Goal: Check status: Check status

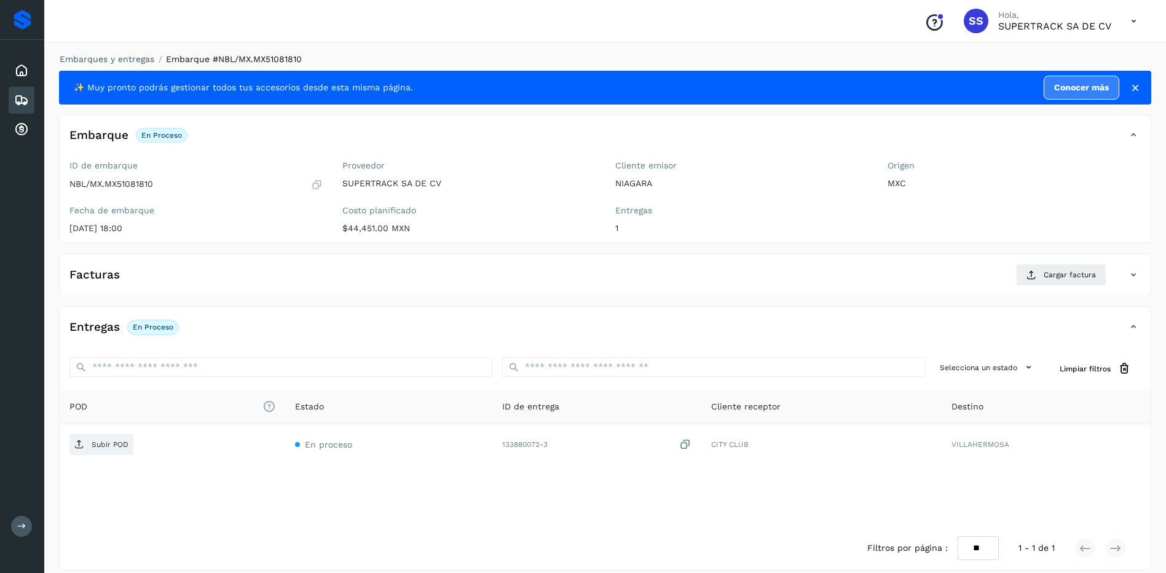
scroll to position [12, 0]
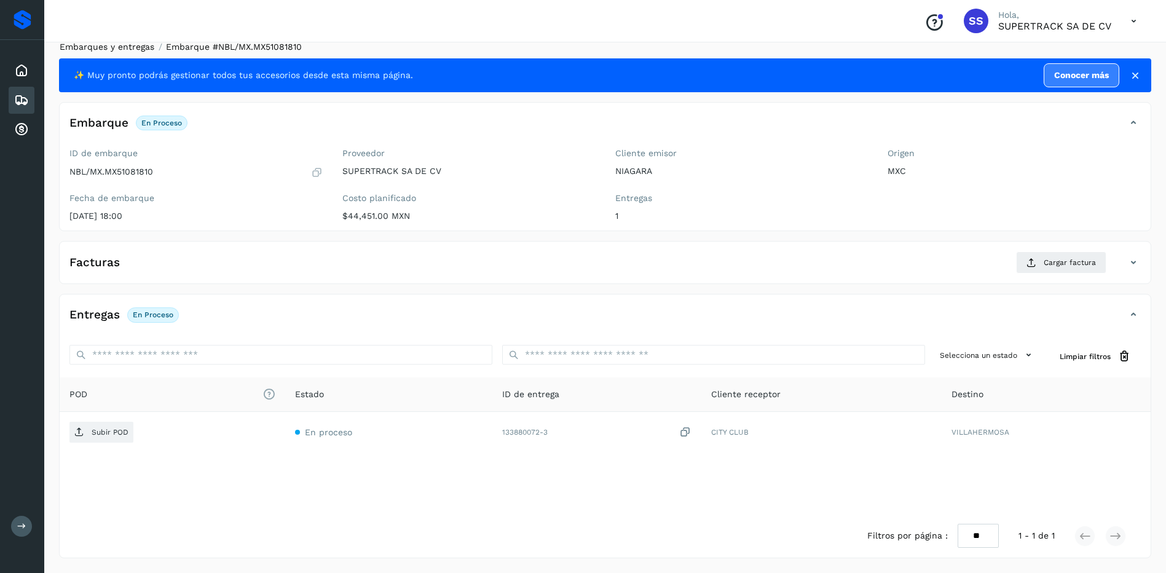
click at [124, 44] on link "Embarques y entregas" at bounding box center [107, 47] width 95 height 10
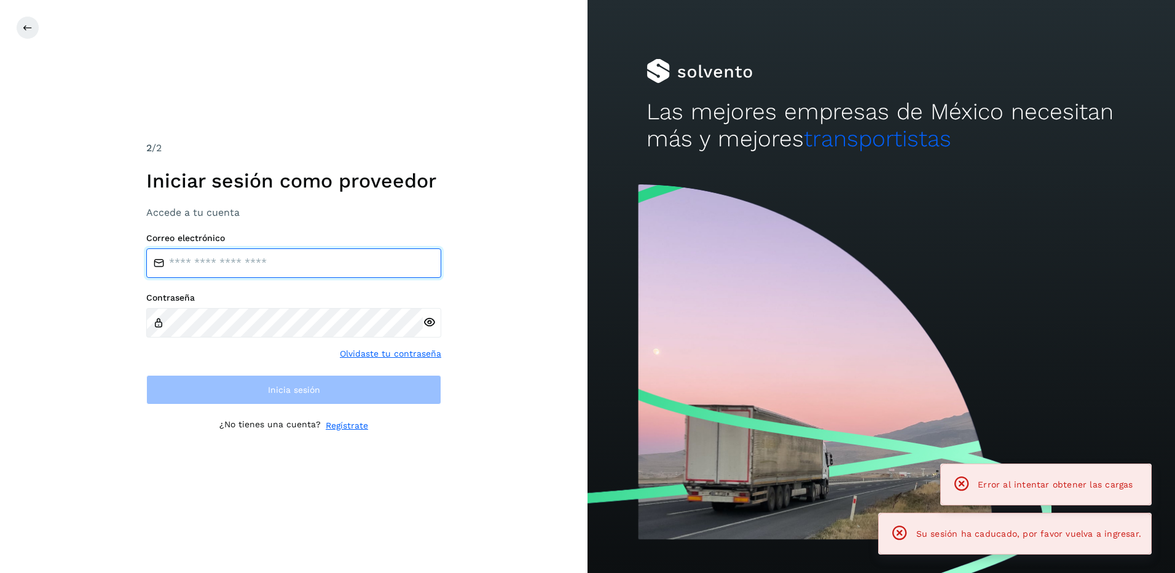
type input "**********"
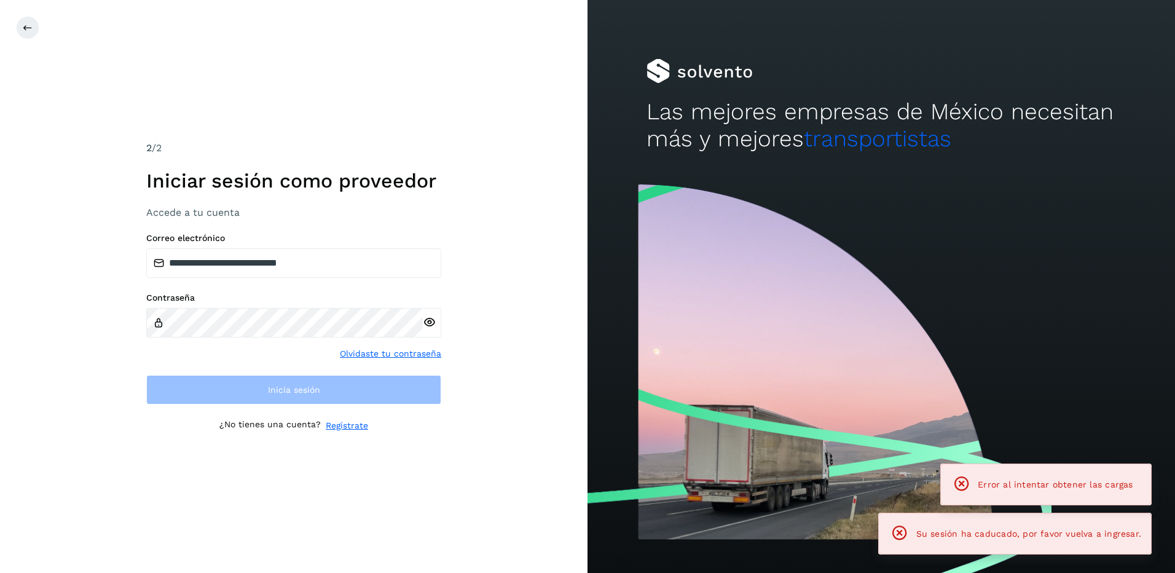
drag, startPoint x: 128, startPoint y: 92, endPoint x: 56, endPoint y: 85, distance: 72.2
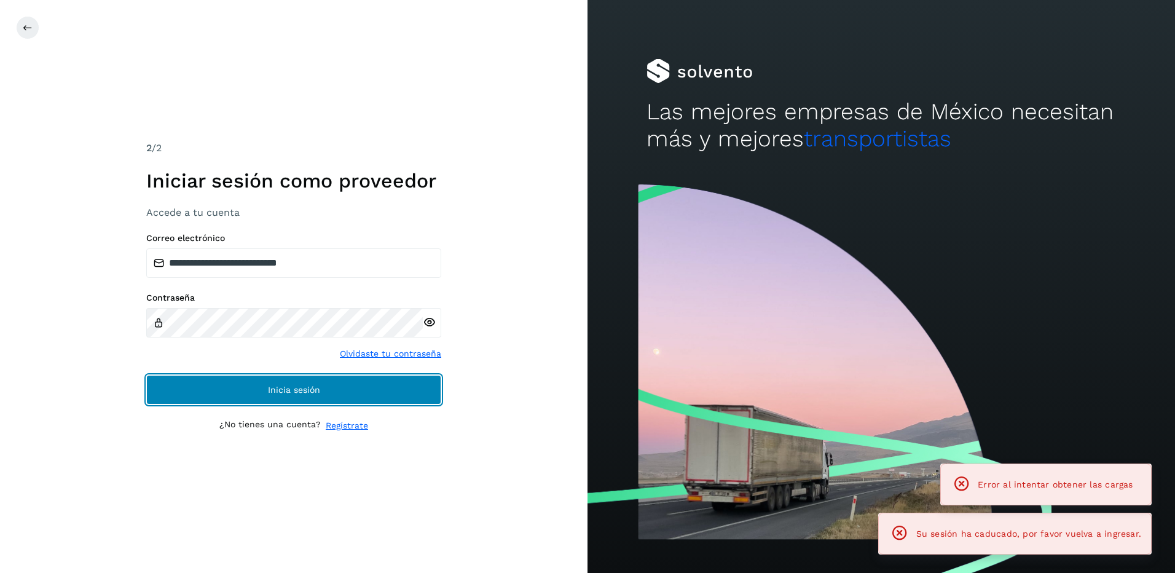
drag, startPoint x: 357, startPoint y: 386, endPoint x: 351, endPoint y: 390, distance: 7.2
click at [356, 386] on button "Inicia sesión" at bounding box center [293, 389] width 295 height 29
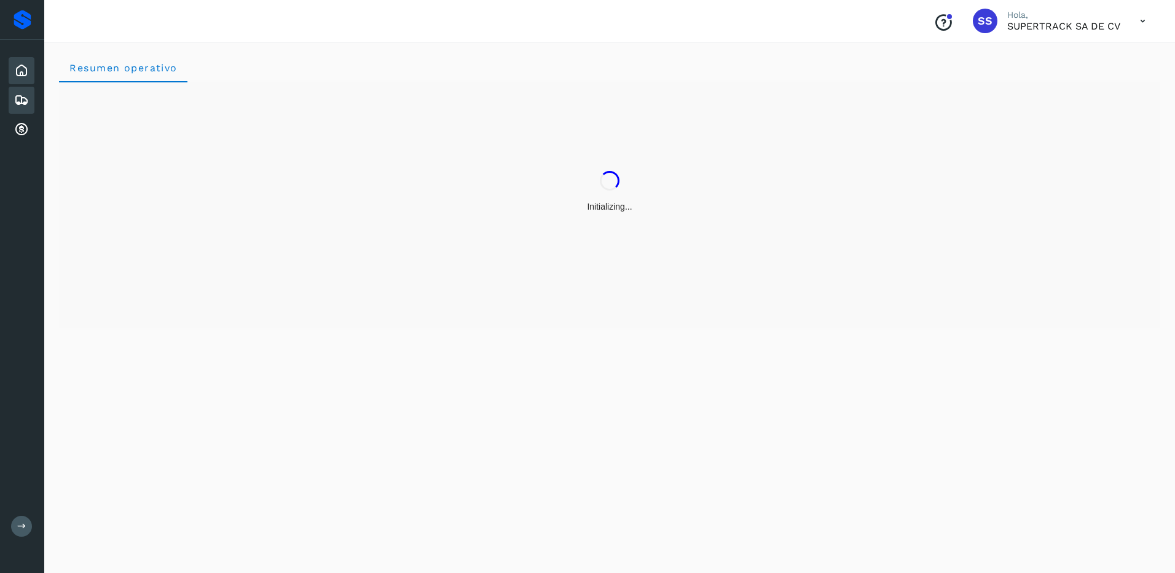
click at [20, 104] on icon at bounding box center [21, 100] width 15 height 15
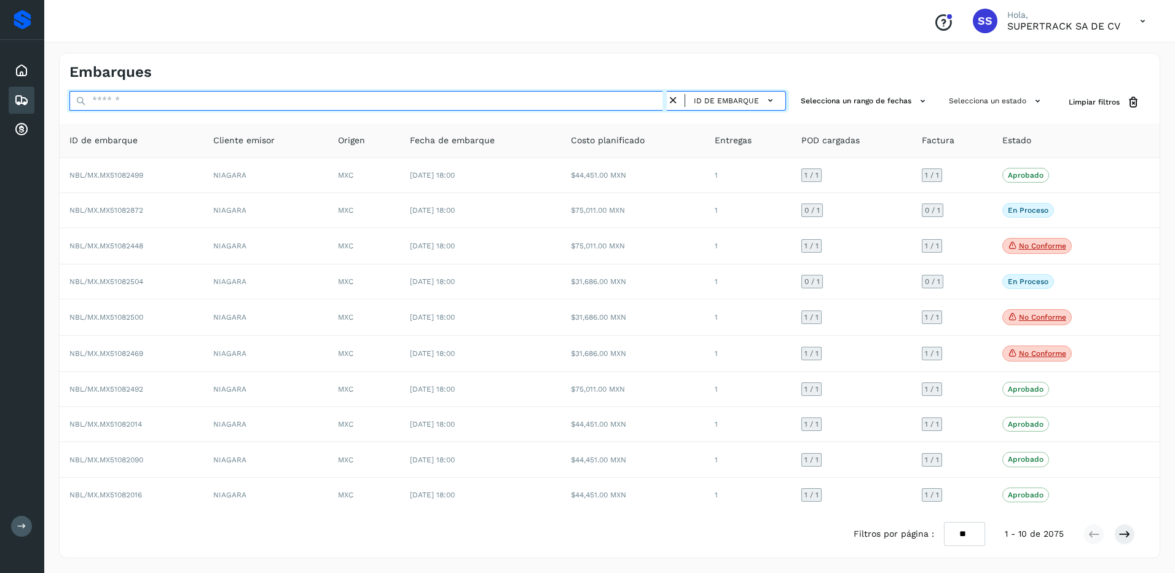
click at [125, 105] on input "text" at bounding box center [367, 101] width 597 height 20
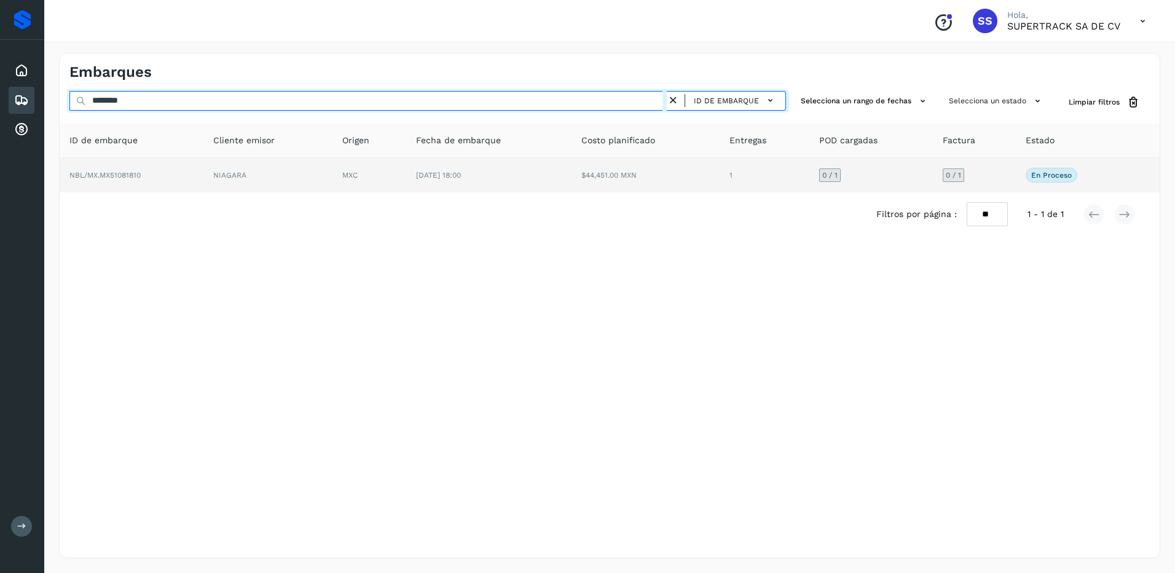
type input "********"
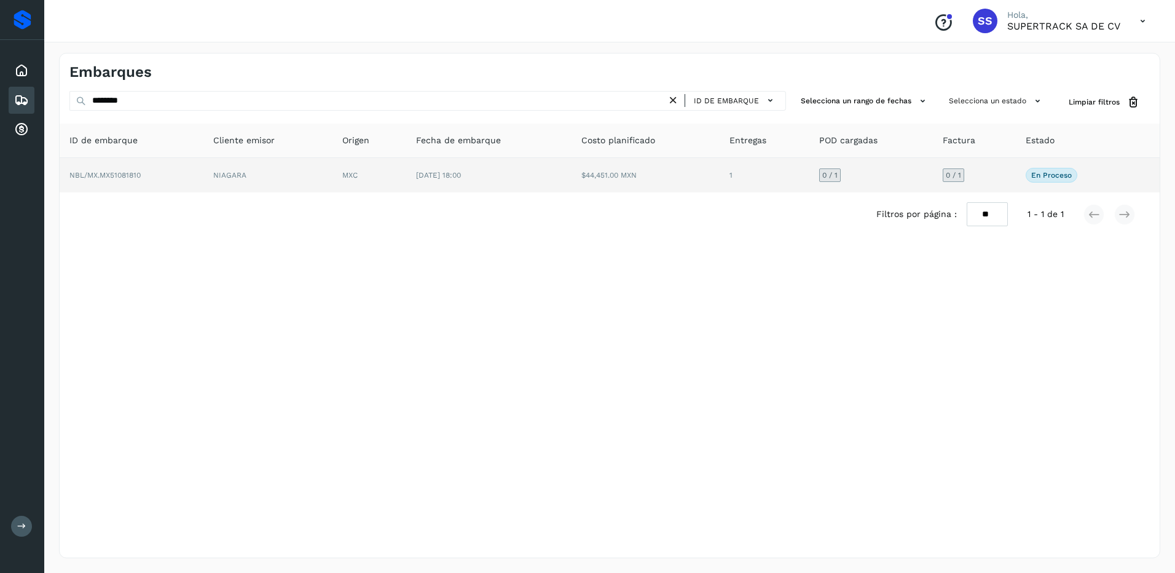
click at [745, 171] on td "1" at bounding box center [765, 175] width 90 height 34
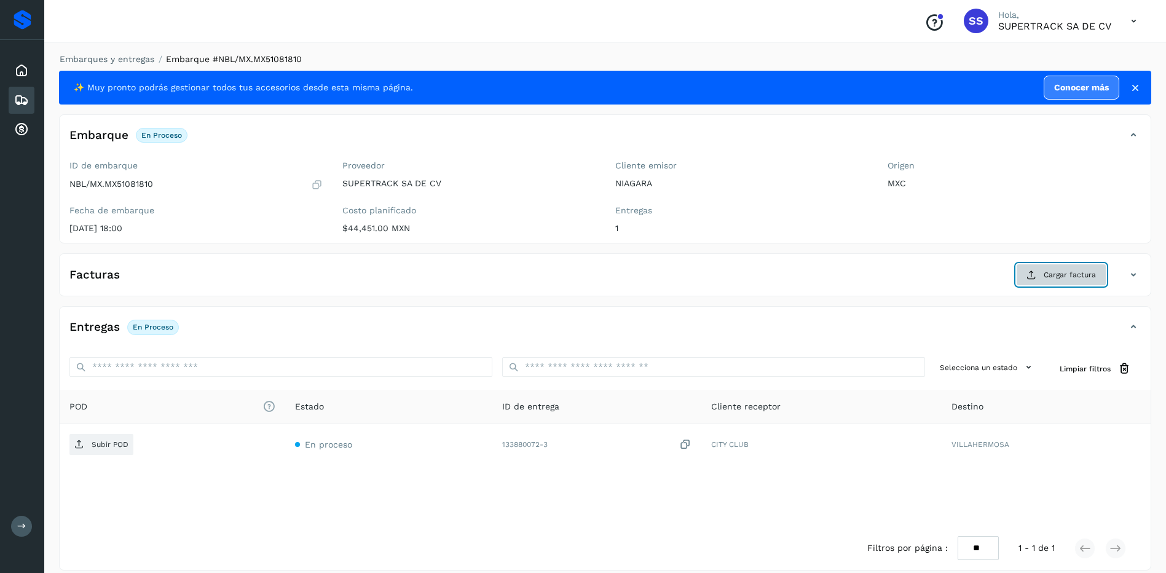
click at [1073, 272] on span "Cargar factura" at bounding box center [1070, 274] width 52 height 11
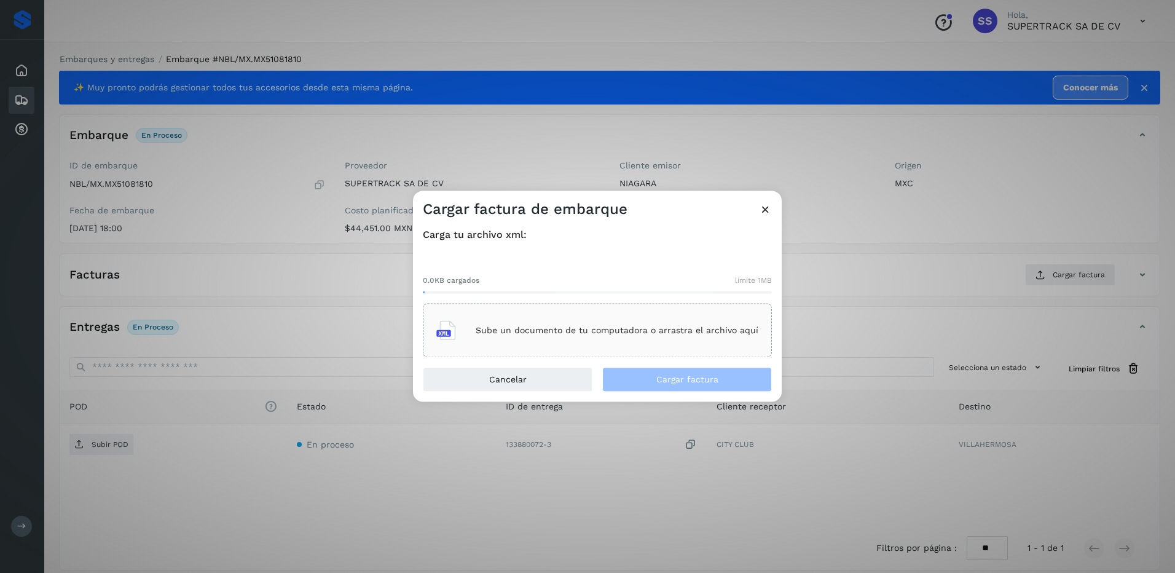
click at [644, 331] on p "Sube un documento de tu computadora o arrastra el archivo aquí" at bounding box center [617, 330] width 283 height 10
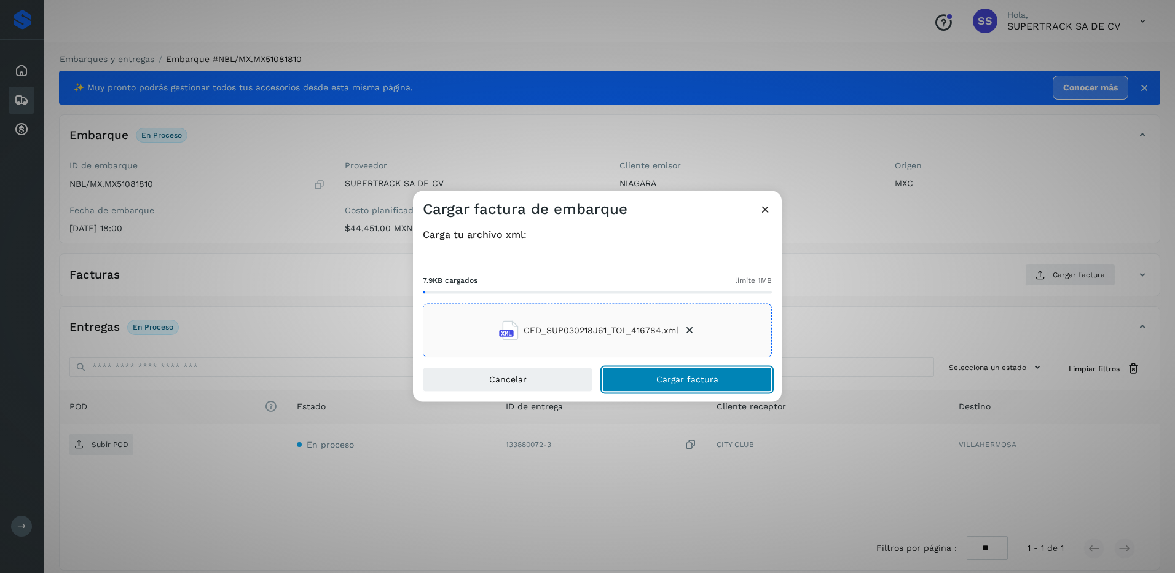
click at [697, 372] on button "Cargar factura" at bounding box center [687, 380] width 170 height 25
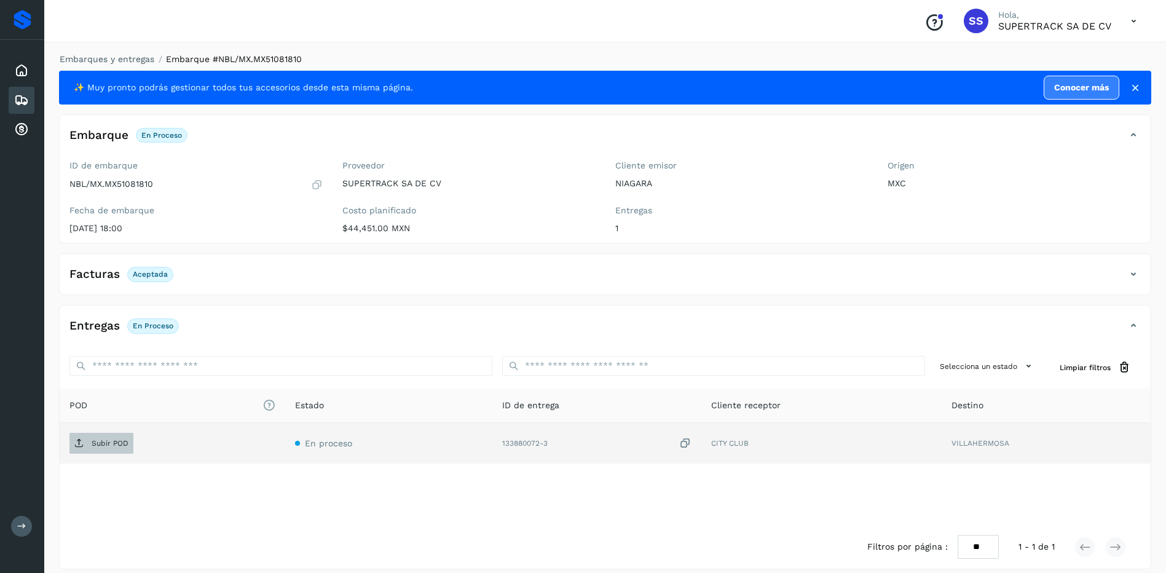
click at [106, 449] on span "Subir POD" at bounding box center [101, 443] width 64 height 20
click at [109, 61] on link "Embarques y entregas" at bounding box center [107, 59] width 95 height 10
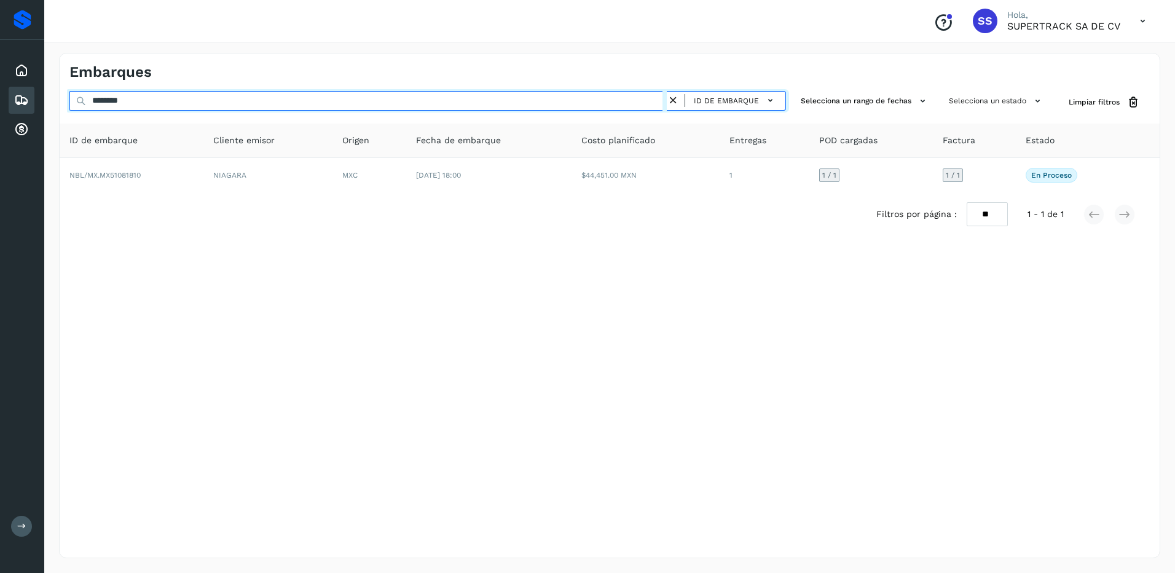
drag, startPoint x: 144, startPoint y: 97, endPoint x: 25, endPoint y: 97, distance: 119.2
click at [25, 97] on div "Proveedores Inicio Embarques Cuentas por cobrar Salir Conoce nuestros beneficio…" at bounding box center [587, 286] width 1175 height 573
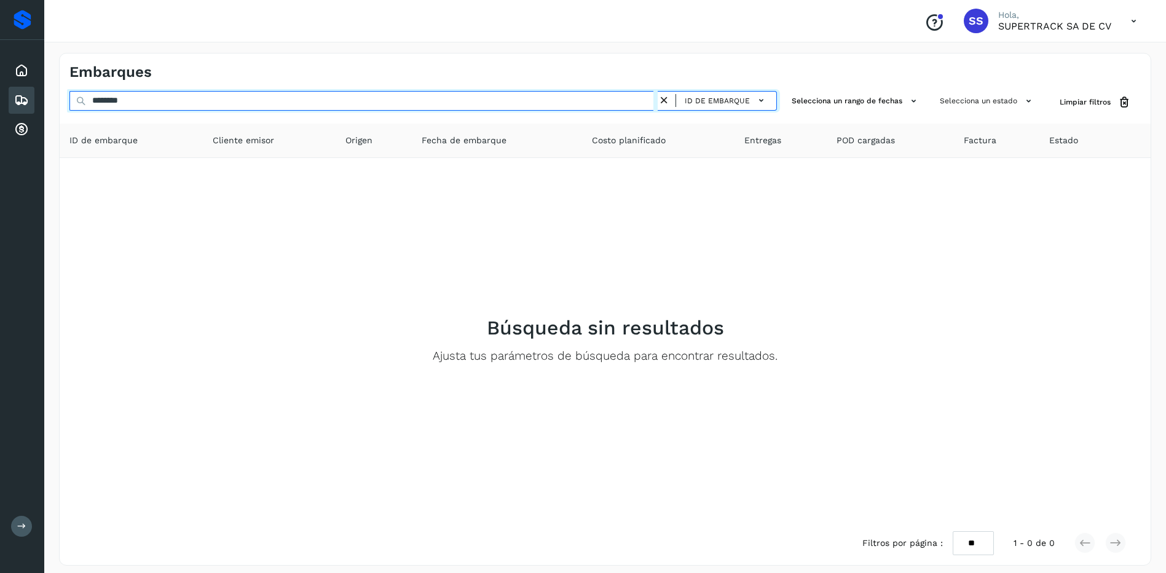
drag, startPoint x: 169, startPoint y: 98, endPoint x: 0, endPoint y: 98, distance: 169.0
click at [0, 98] on html "Proveedores Inicio Embarques Cuentas por cobrar Salir Conoce nuestros beneficio…" at bounding box center [583, 290] width 1166 height 580
drag, startPoint x: 153, startPoint y: 104, endPoint x: 79, endPoint y: 97, distance: 74.1
click at [79, 97] on div "******** ID de embarque" at bounding box center [422, 102] width 707 height 23
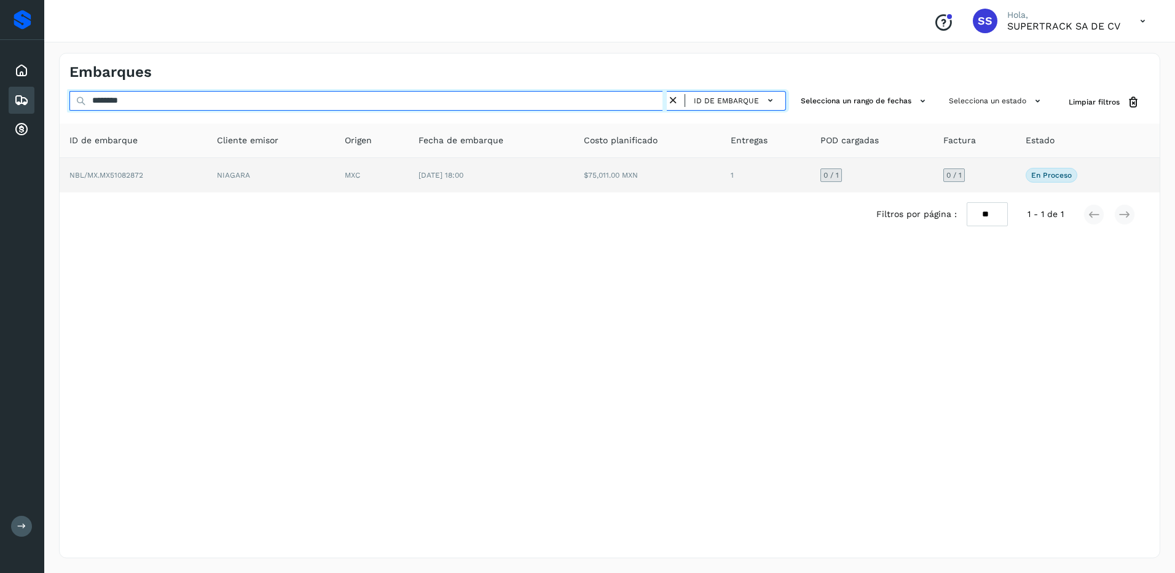
type input "********"
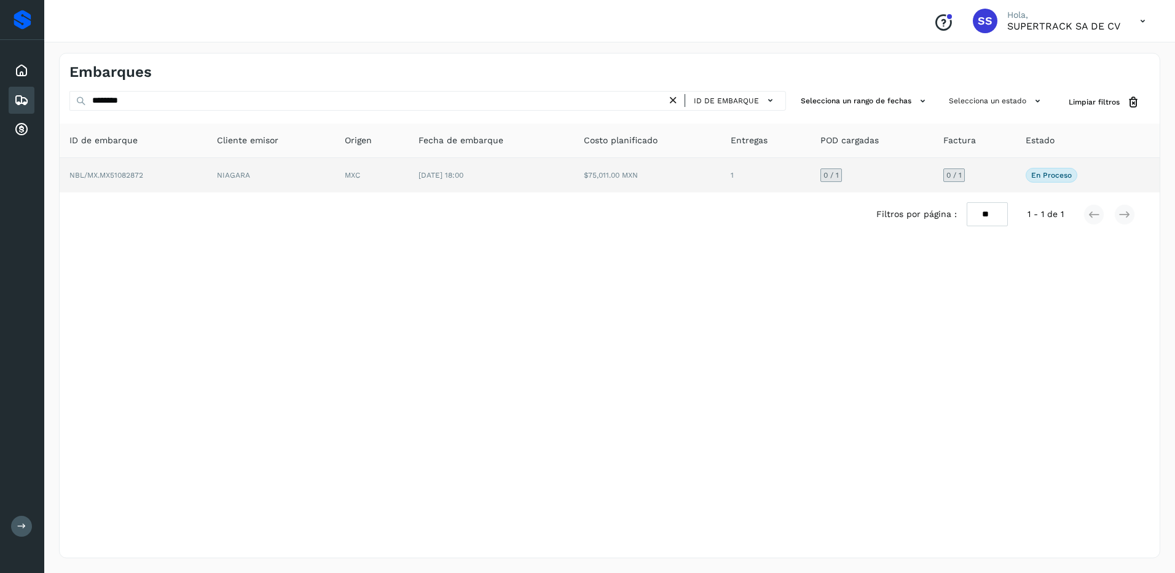
click at [463, 176] on span "[DATE] 18:00" at bounding box center [441, 175] width 45 height 9
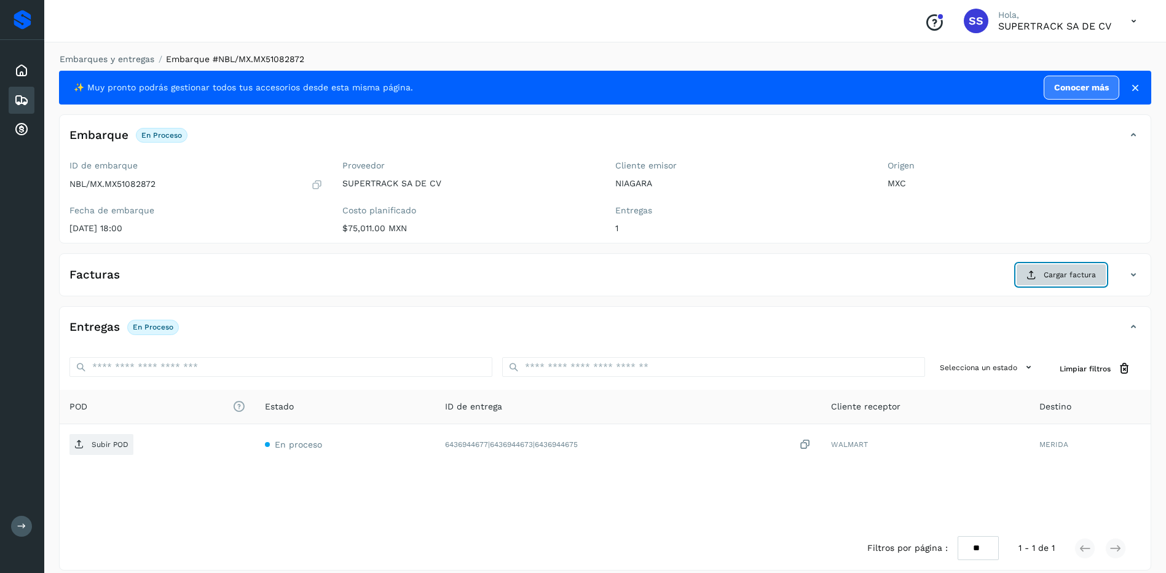
click at [1042, 272] on button "Cargar factura" at bounding box center [1061, 275] width 90 height 22
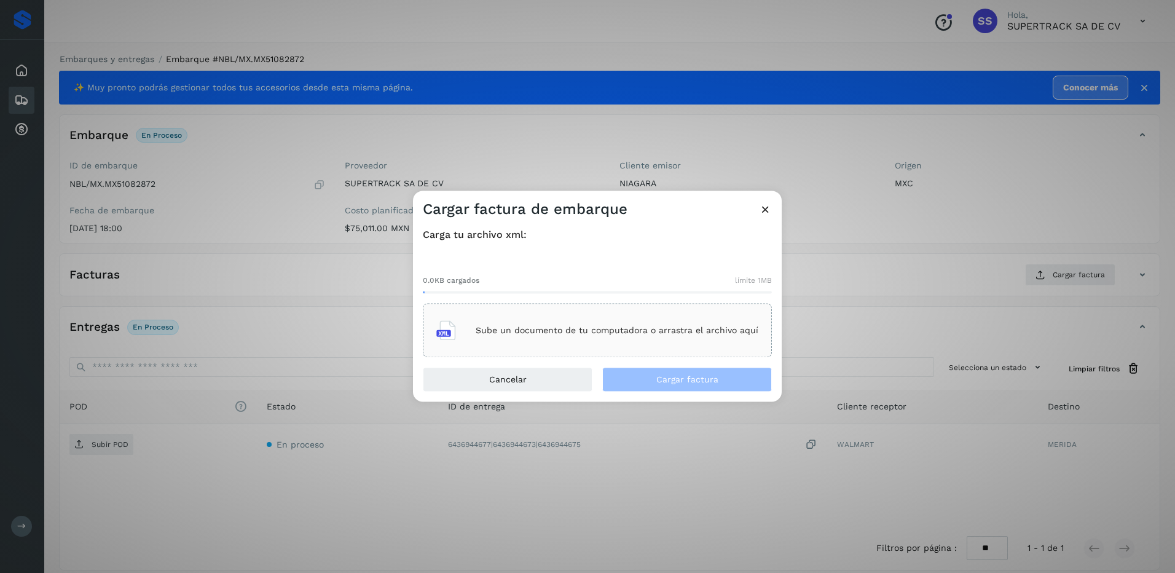
click at [520, 344] on div "Sube un documento de tu computadora o arrastra el archivo aquí" at bounding box center [597, 330] width 322 height 33
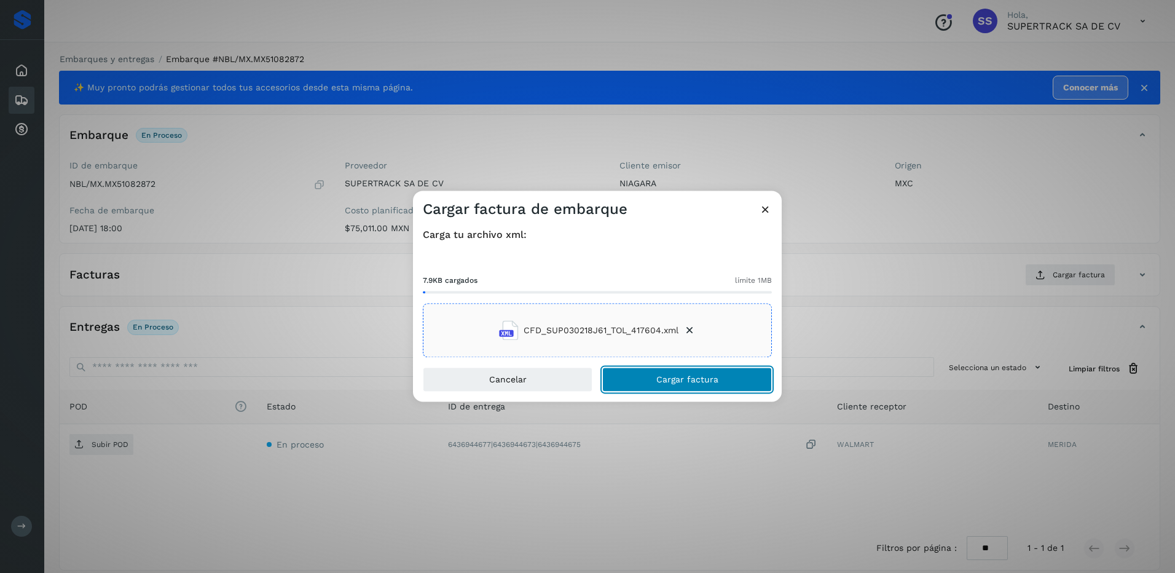
click at [712, 382] on span "Cargar factura" at bounding box center [687, 380] width 62 height 9
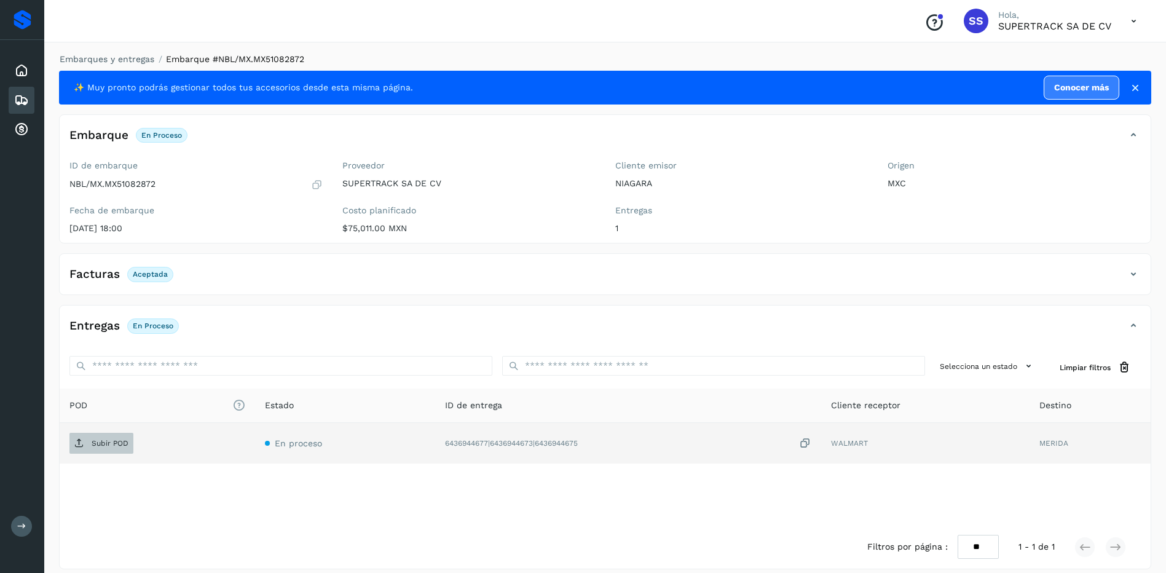
click at [85, 441] on span "Subir POD" at bounding box center [101, 443] width 64 height 20
click at [110, 55] on link "Embarques y entregas" at bounding box center [107, 59] width 95 height 10
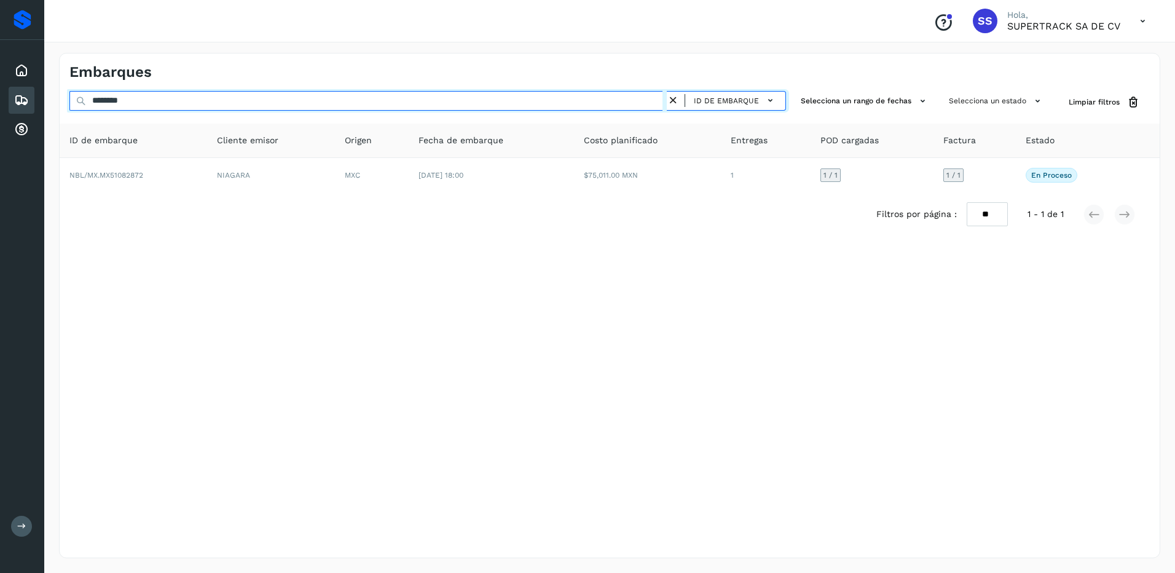
drag, startPoint x: 146, startPoint y: 102, endPoint x: 15, endPoint y: 96, distance: 131.6
click at [15, 96] on div "Proveedores Inicio Embarques Cuentas por cobrar Salir Conoce nuestros beneficio…" at bounding box center [587, 286] width 1175 height 573
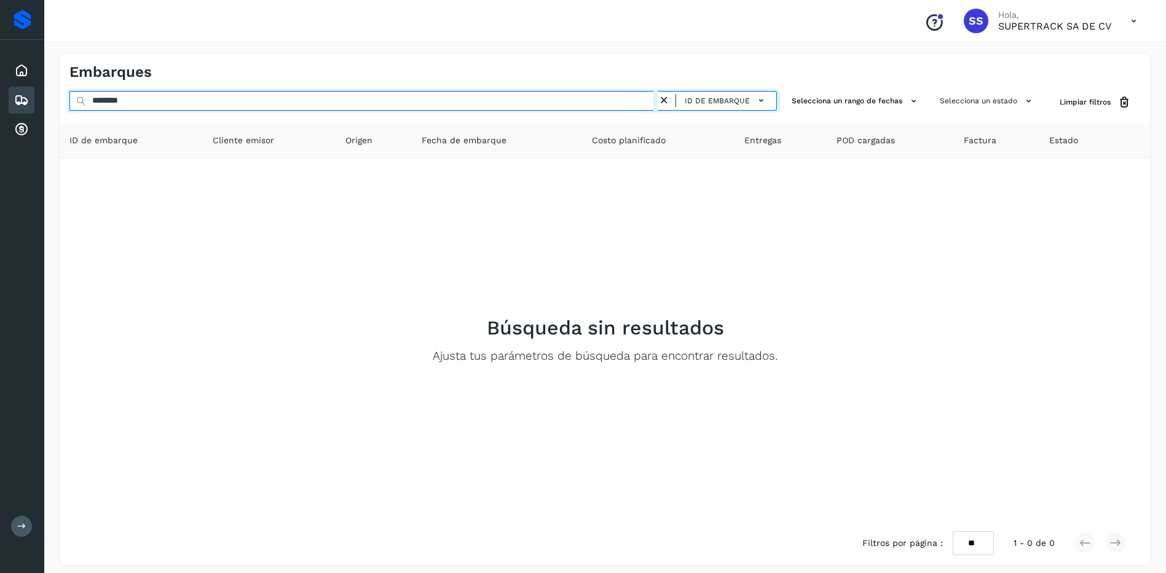
drag, startPoint x: 152, startPoint y: 103, endPoint x: 0, endPoint y: 71, distance: 155.0
click at [0, 71] on html "Proveedores Inicio Embarques Cuentas por cobrar Salir Conoce nuestros beneficio…" at bounding box center [583, 290] width 1166 height 580
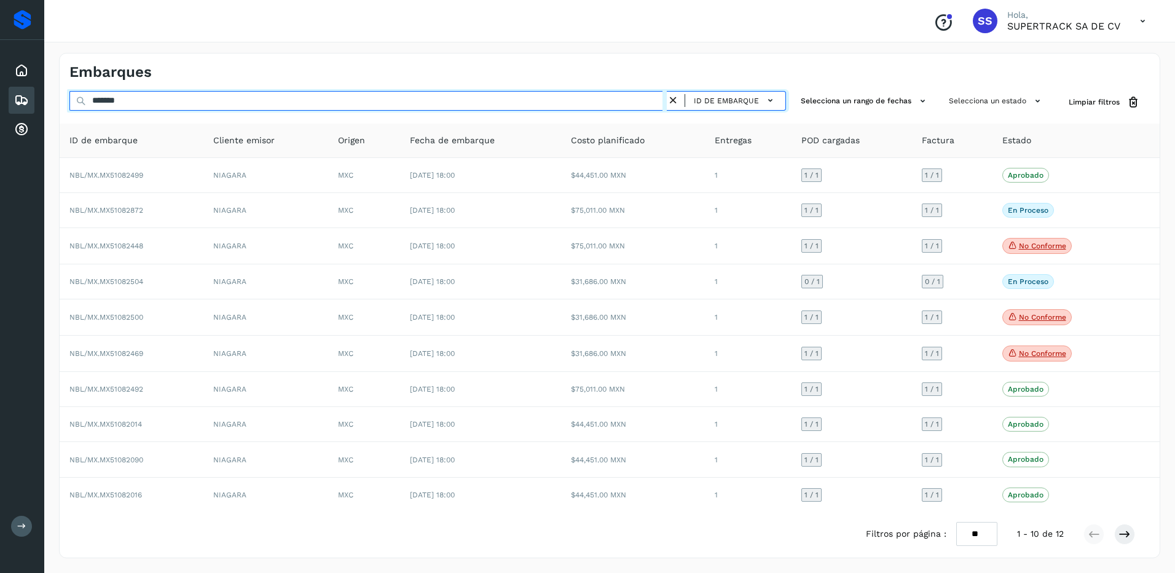
type input "********"
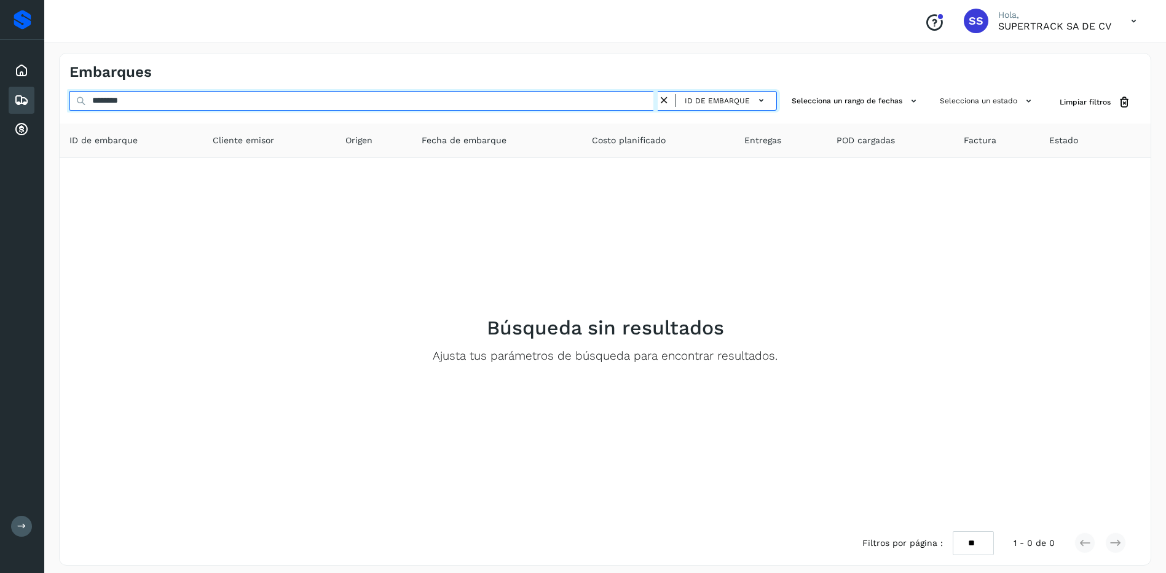
drag, startPoint x: 210, startPoint y: 102, endPoint x: 42, endPoint y: 102, distance: 168.4
click at [42, 102] on div "Proveedores Inicio Embarques Cuentas por cobrar Salir Conoce nuestros beneficio…" at bounding box center [583, 290] width 1166 height 580
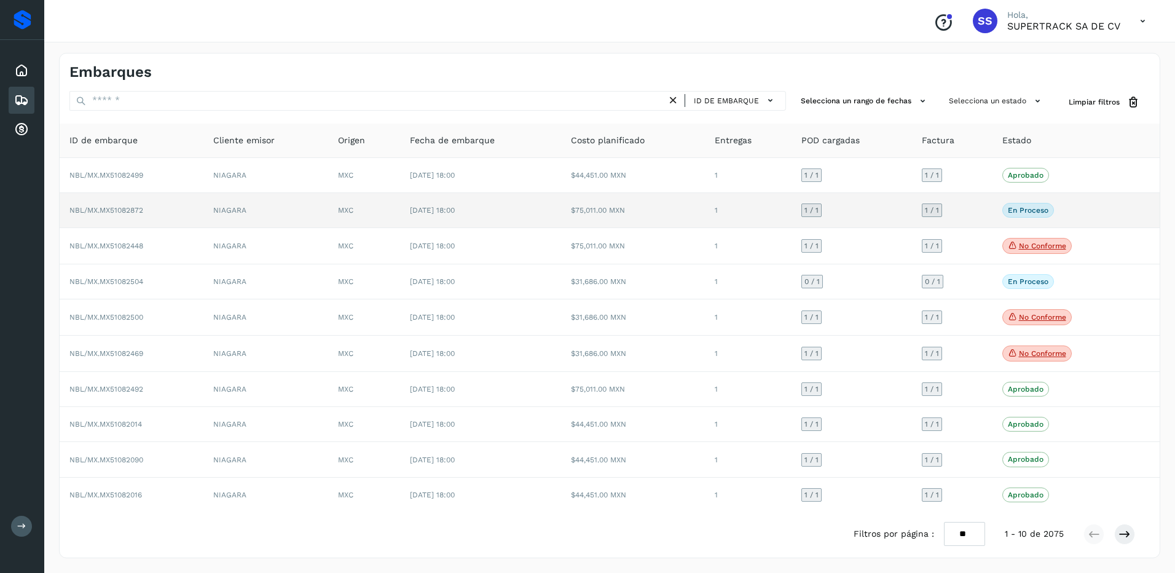
click at [269, 222] on td "NIAGARA" at bounding box center [265, 210] width 125 height 35
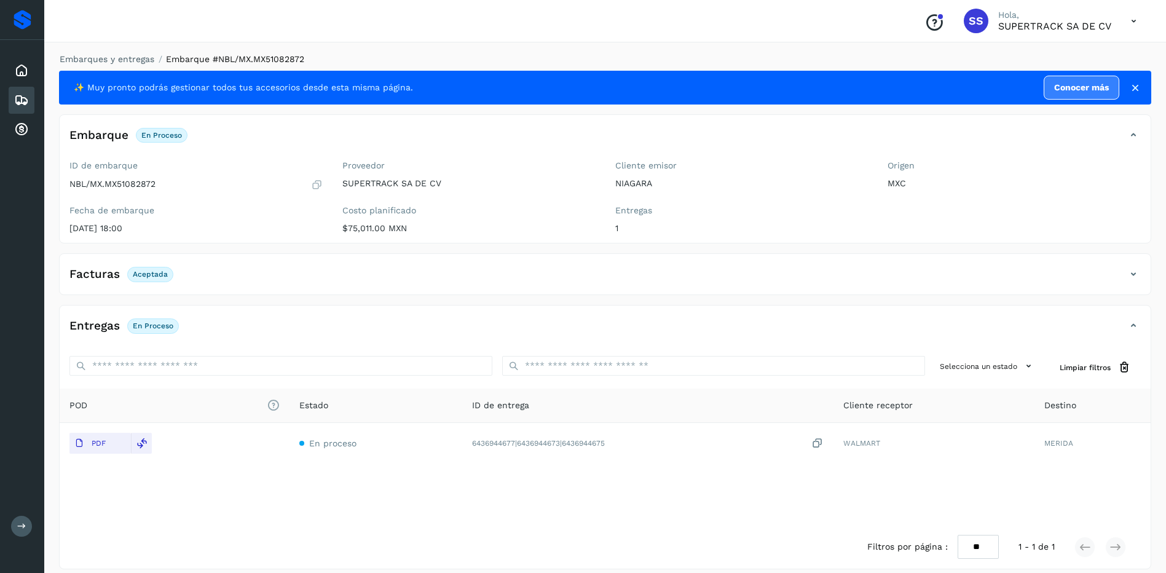
drag, startPoint x: 525, startPoint y: 288, endPoint x: 522, endPoint y: 281, distance: 7.7
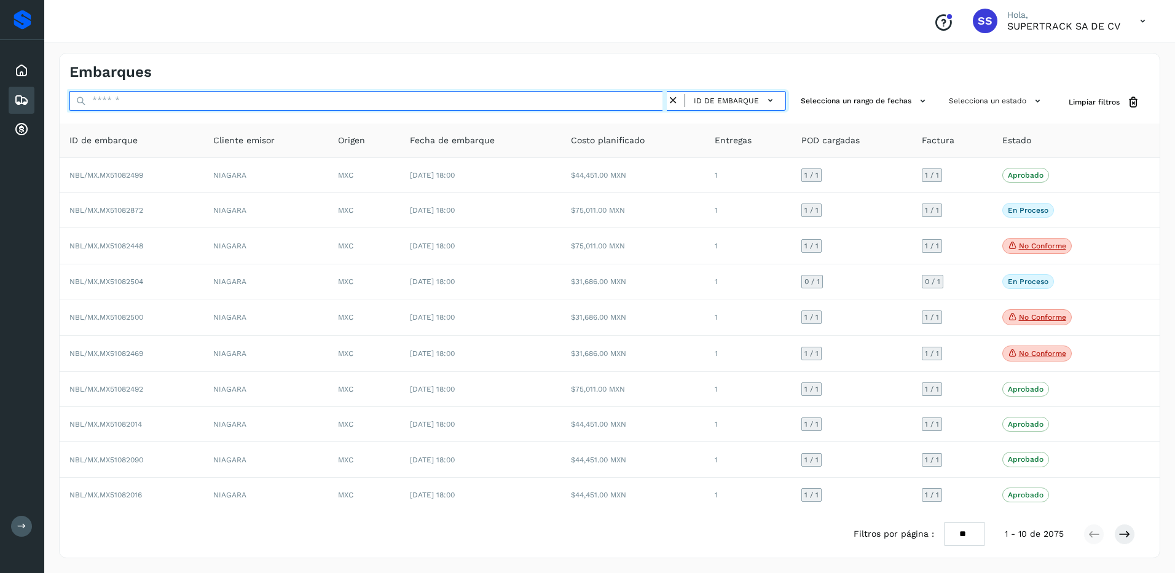
click at [155, 106] on input "text" at bounding box center [367, 101] width 597 height 20
click at [210, 102] on input "text" at bounding box center [367, 101] width 597 height 20
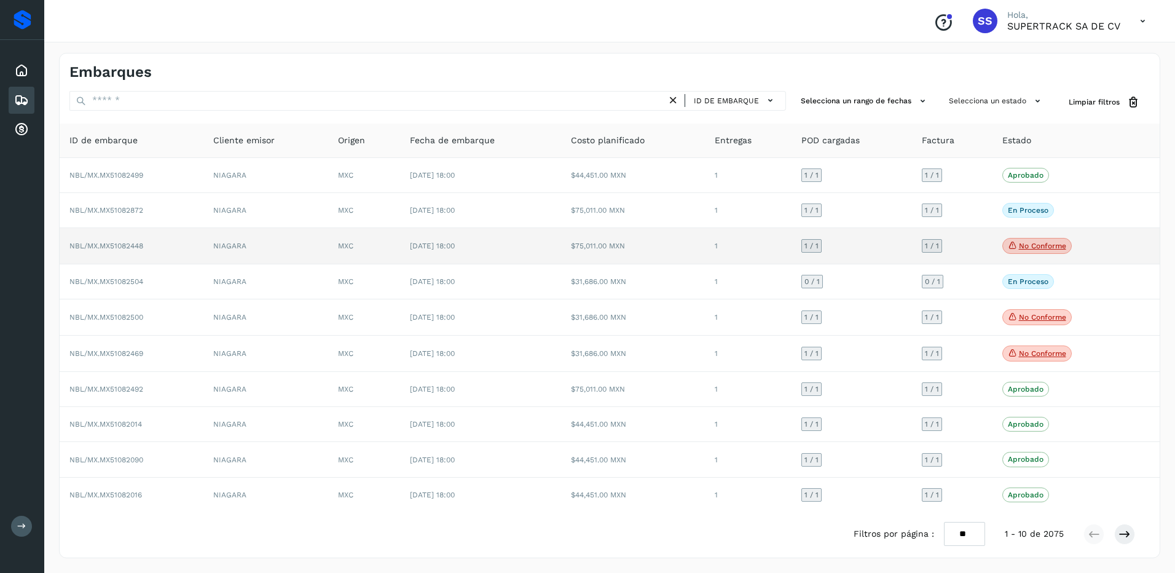
click at [1011, 236] on td "No conforme Verifica el estado de la factura o entregas asociadas a este embarq…" at bounding box center [1061, 246] width 137 height 36
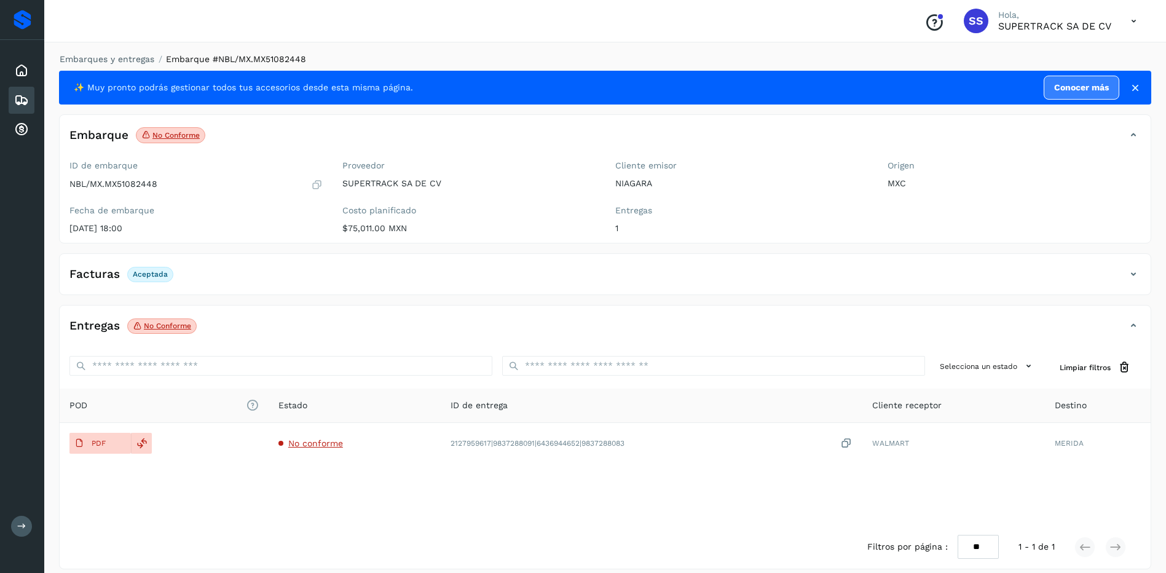
drag, startPoint x: 843, startPoint y: 267, endPoint x: 871, endPoint y: 250, distance: 33.1
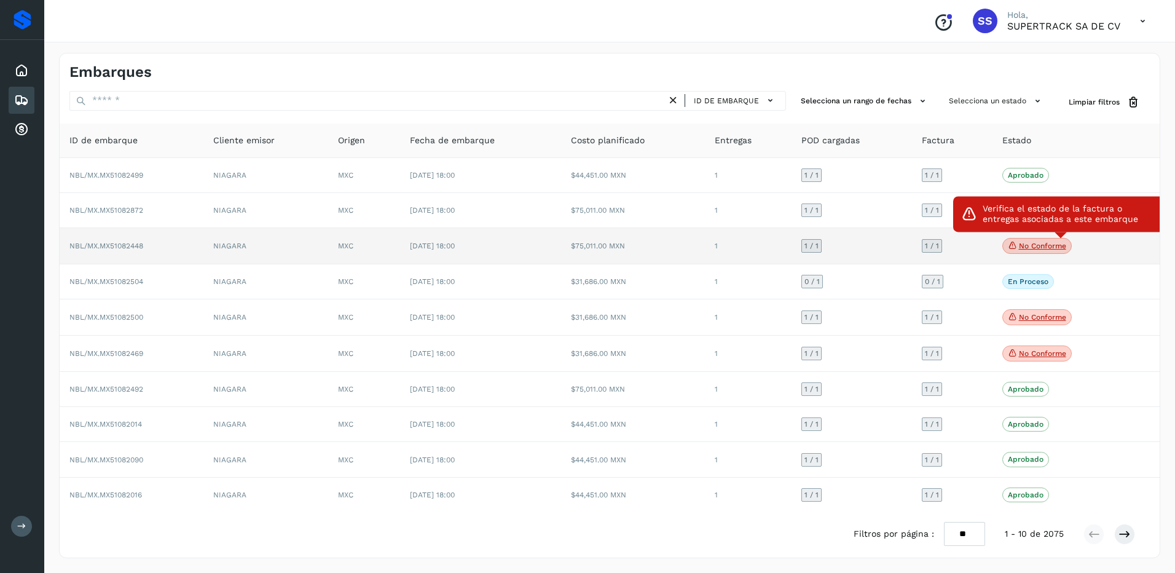
click at [1012, 250] on span "No conforme" at bounding box center [1036, 246] width 69 height 16
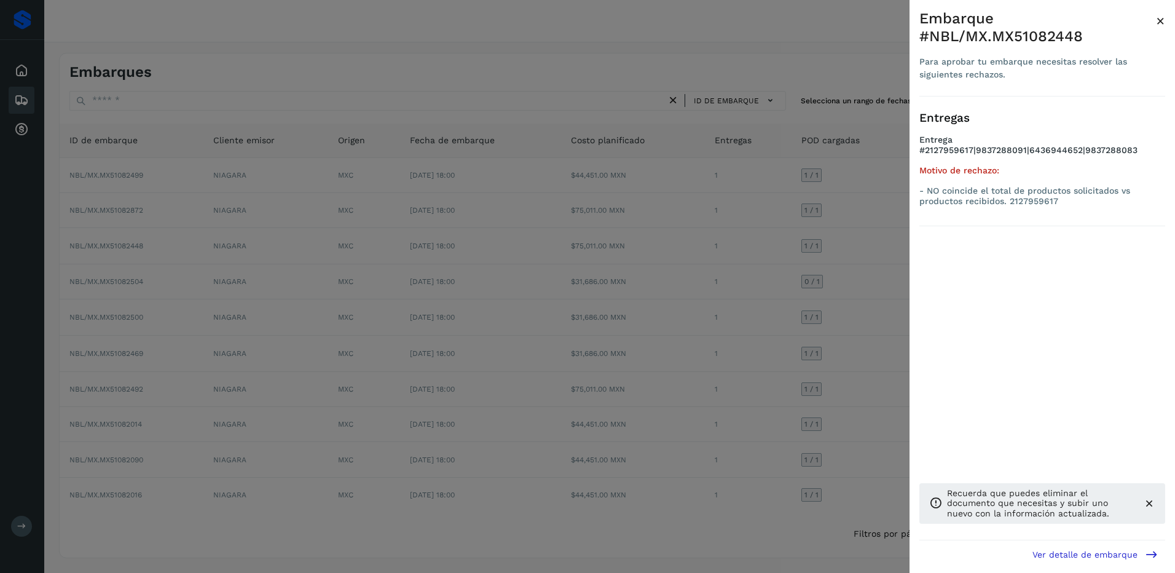
click at [242, 136] on div at bounding box center [587, 286] width 1175 height 573
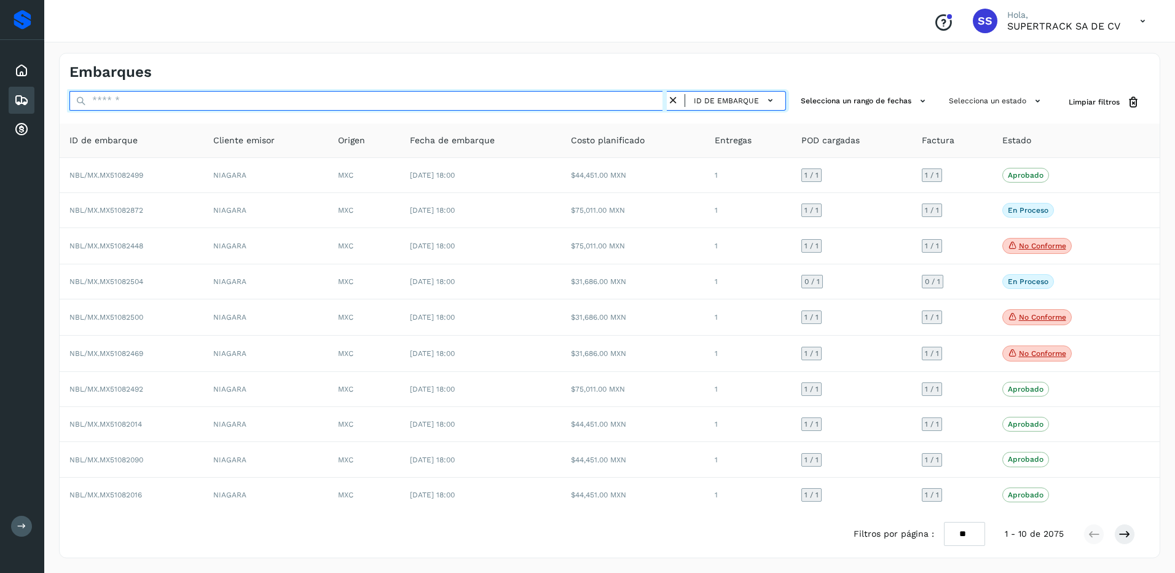
click at [136, 103] on input "text" at bounding box center [367, 101] width 597 height 20
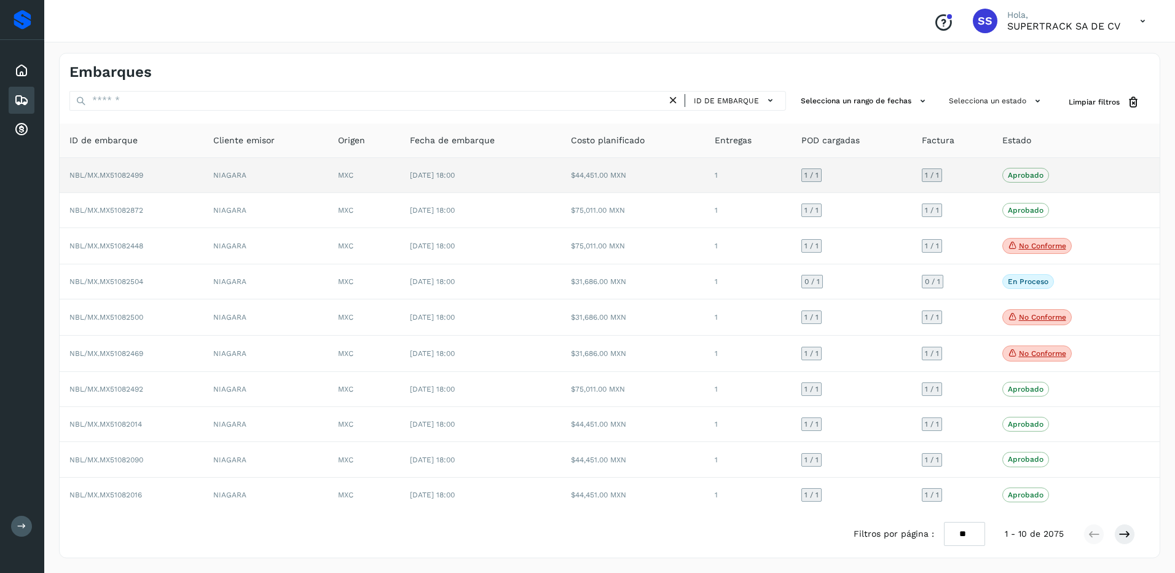
click at [264, 184] on td "NIAGARA" at bounding box center [265, 175] width 125 height 35
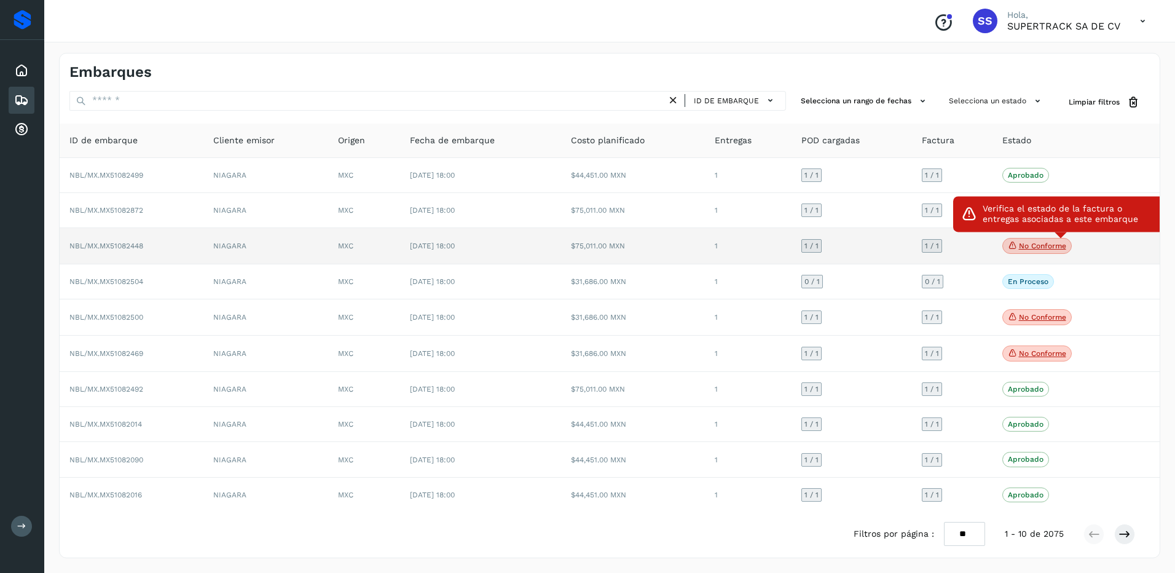
click at [1035, 253] on span "No conforme" at bounding box center [1036, 246] width 69 height 16
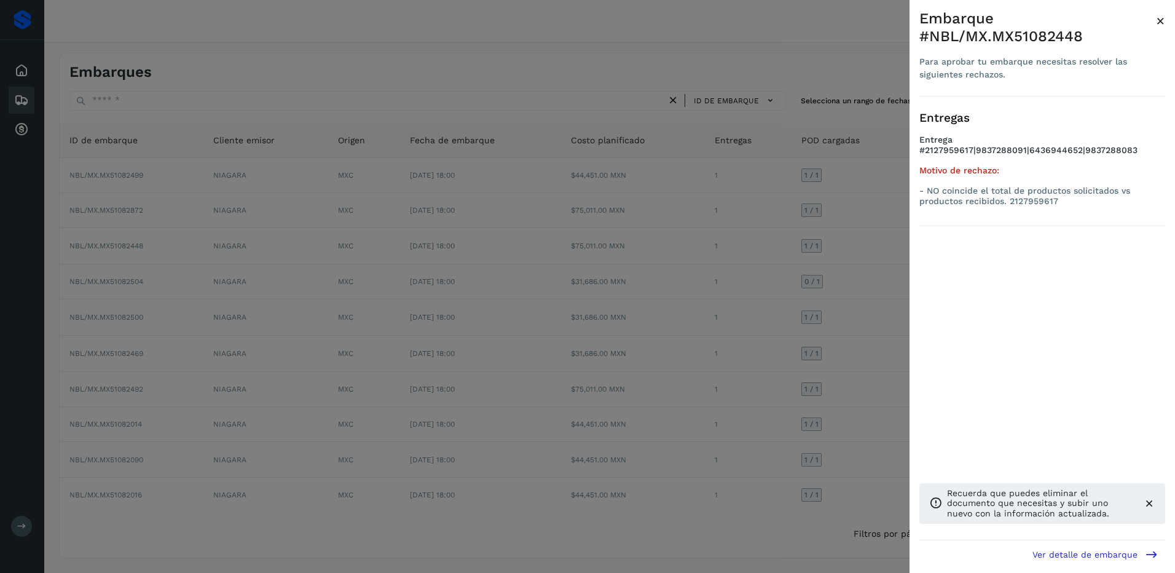
click at [827, 265] on div at bounding box center [587, 286] width 1175 height 573
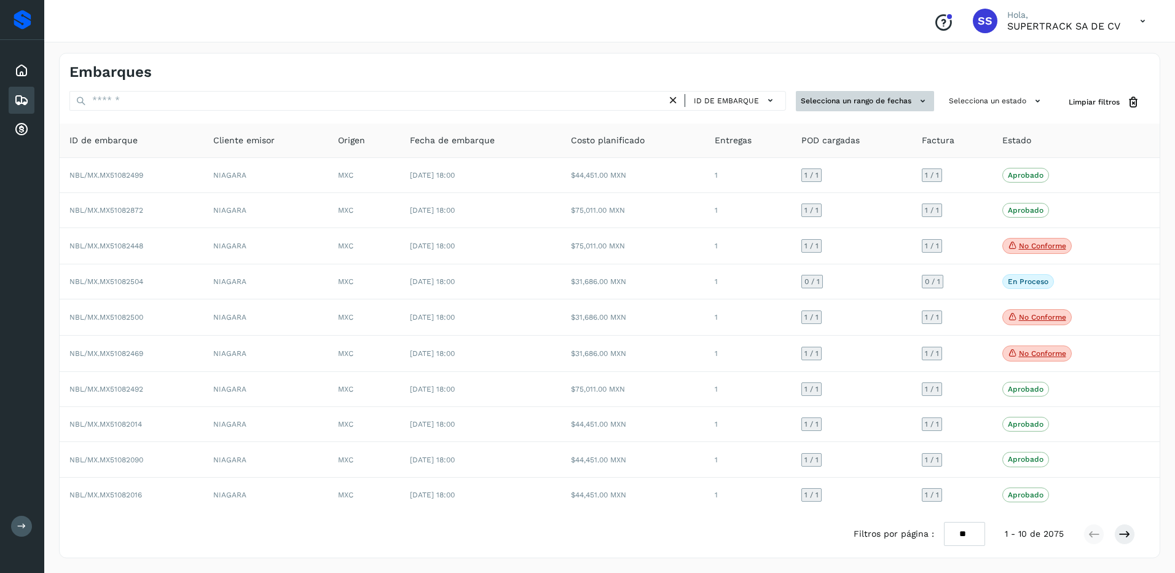
click at [867, 106] on button "Selecciona un rango de fechas" at bounding box center [865, 101] width 138 height 20
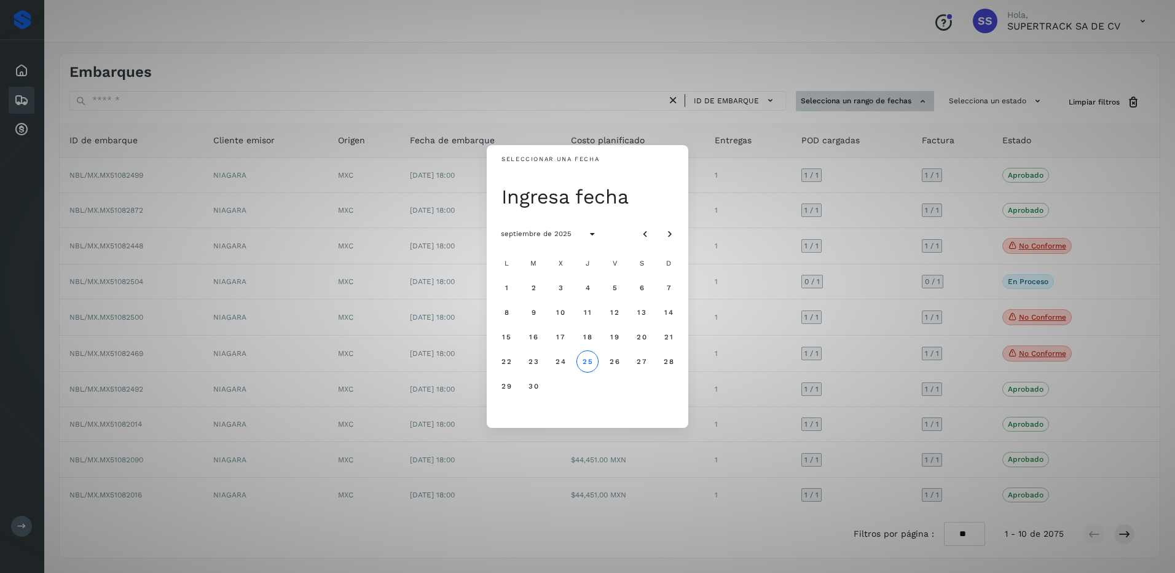
click at [867, 106] on div "Seleccionar una fecha Ingresa fecha septiembre de 2025 L M X J V S D 1 2 3 4 5 …" at bounding box center [587, 286] width 1175 height 573
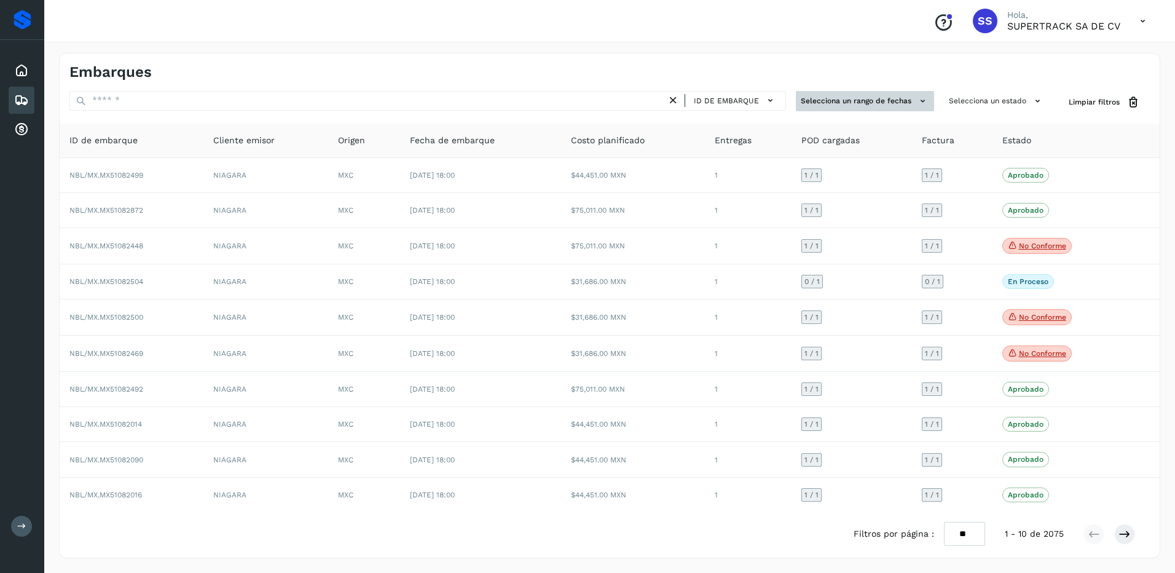
click at [867, 106] on button "Selecciona un rango de fechas" at bounding box center [865, 101] width 138 height 20
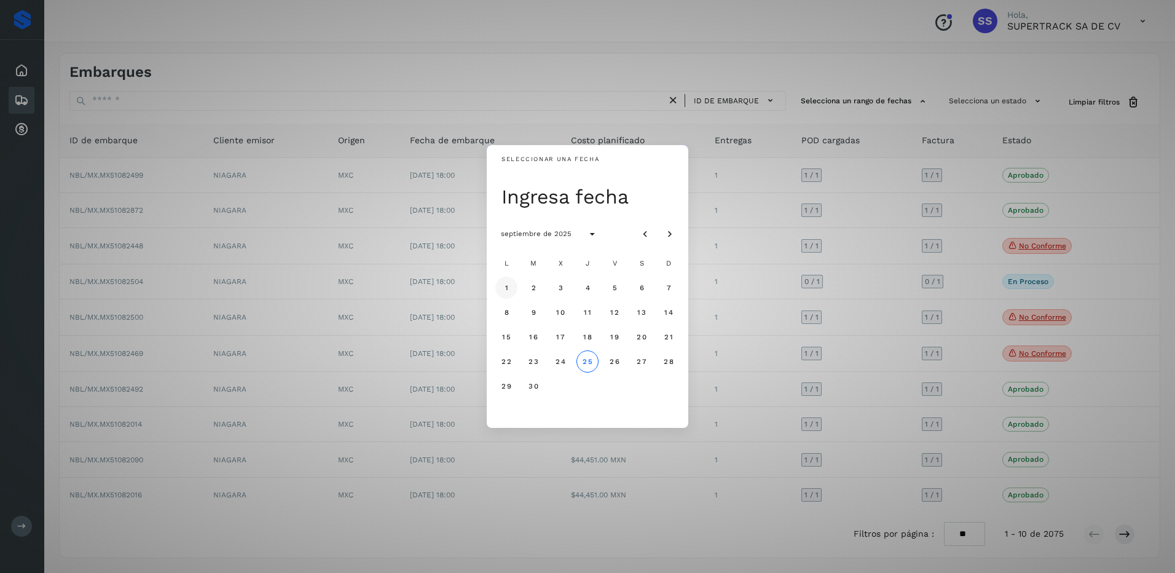
click at [510, 293] on button "1" at bounding box center [506, 288] width 22 height 22
click at [584, 360] on span "25" at bounding box center [587, 361] width 10 height 9
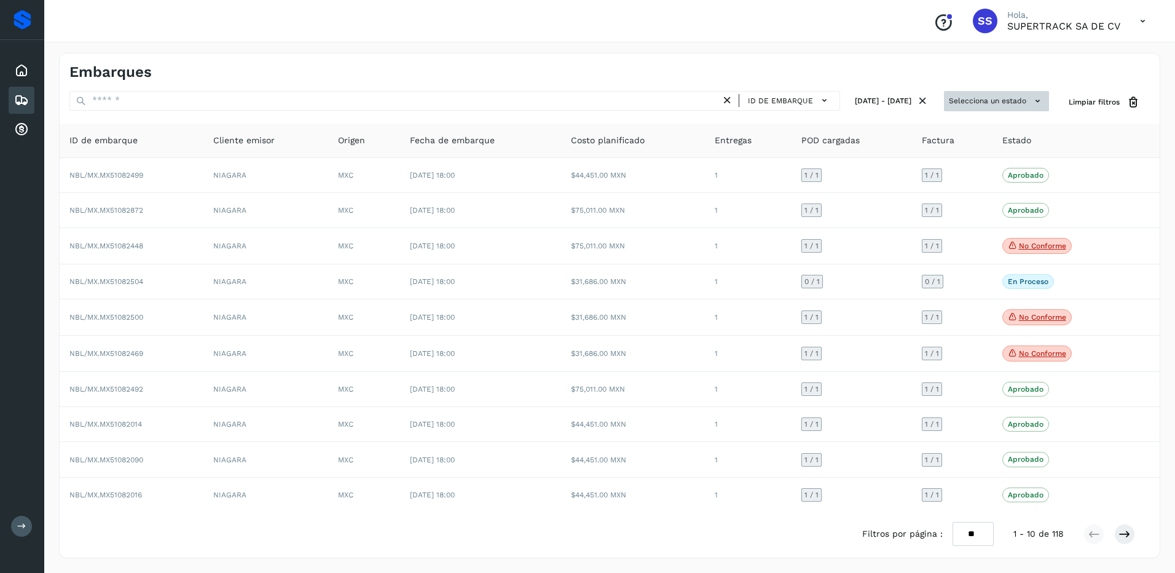
click at [983, 101] on button "Selecciona un estado" at bounding box center [996, 101] width 105 height 20
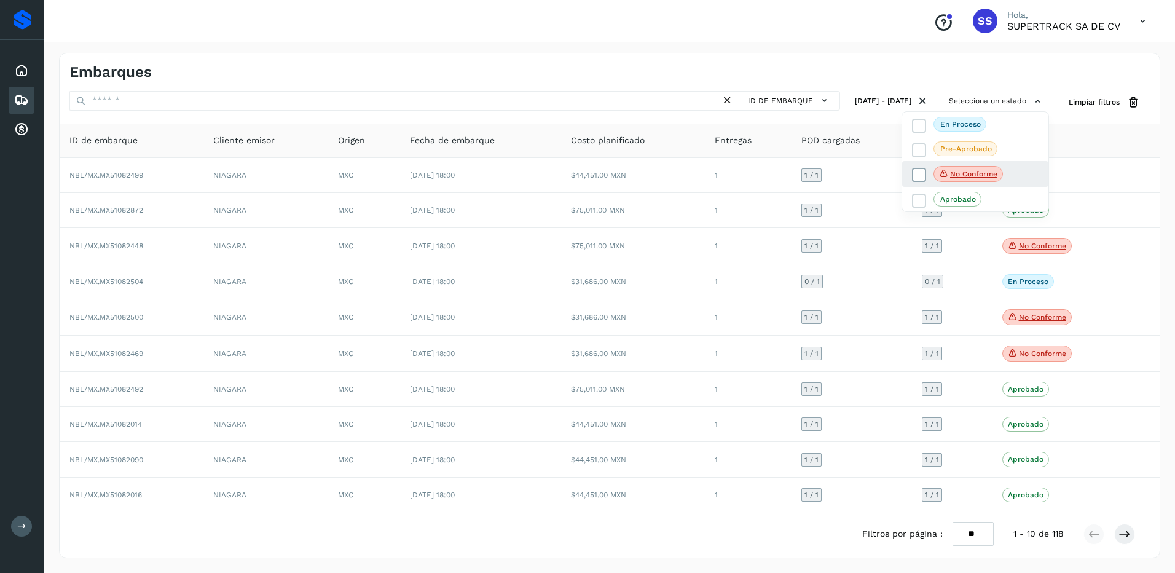
click at [958, 172] on p "No conforme" at bounding box center [973, 174] width 47 height 9
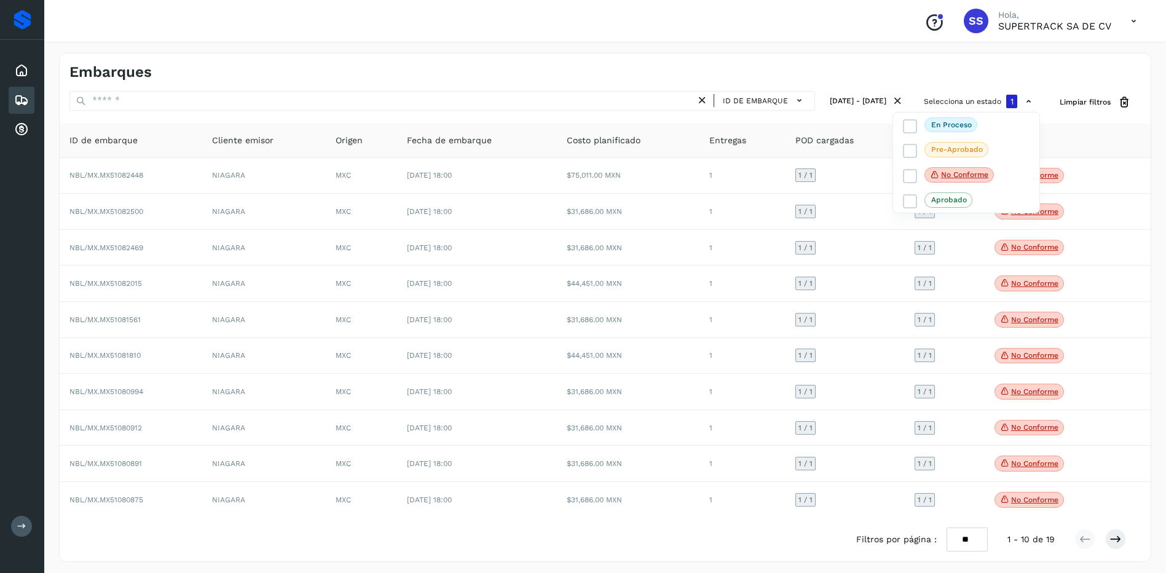
click at [1088, 134] on div at bounding box center [583, 286] width 1166 height 573
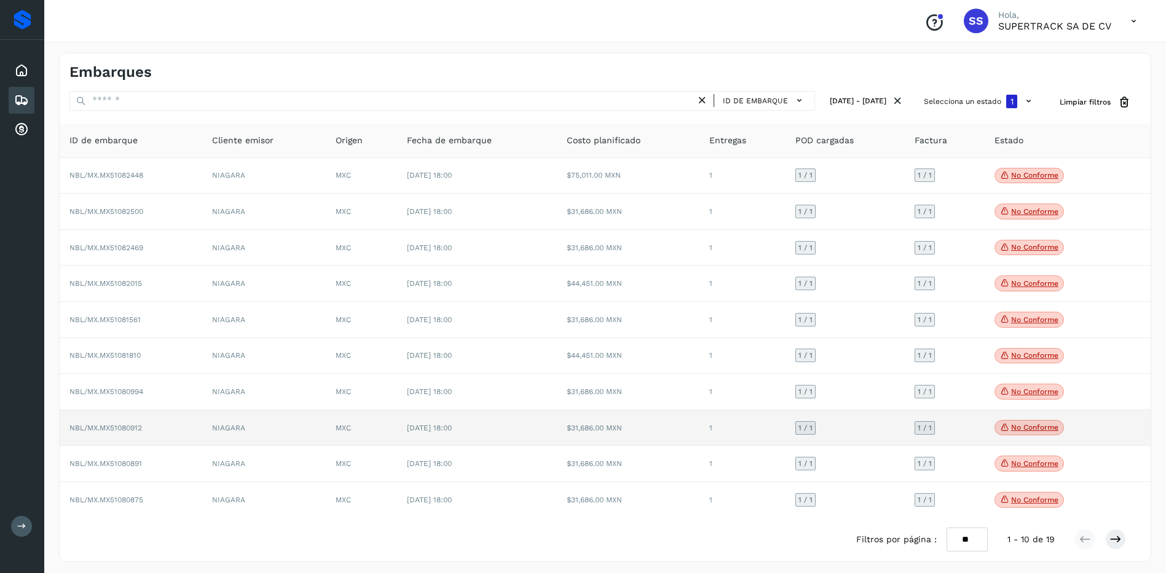
scroll to position [6, 0]
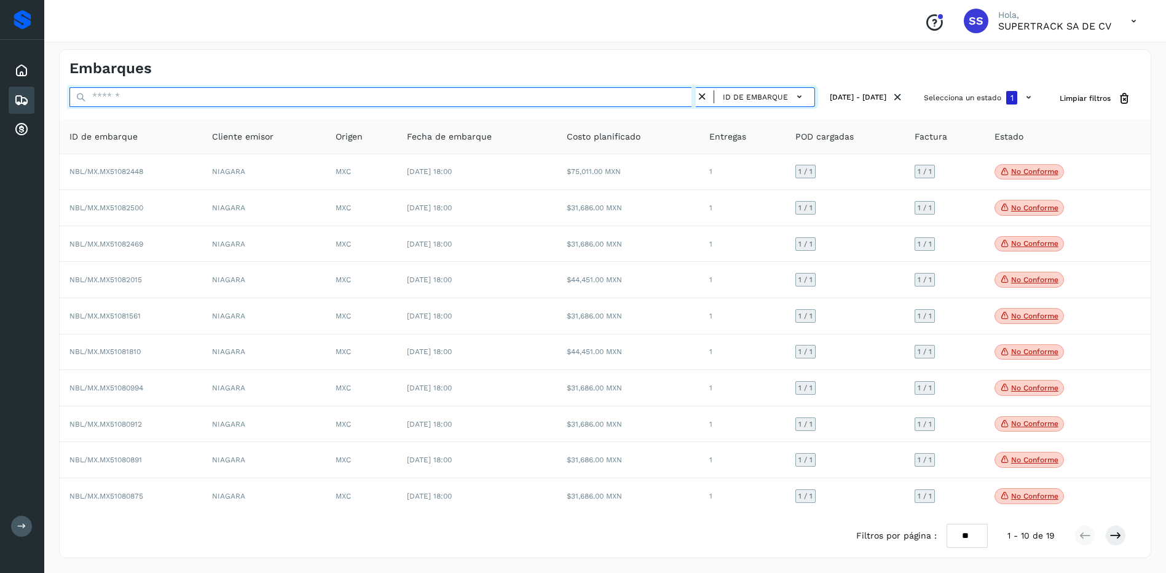
click at [157, 96] on input "text" at bounding box center [382, 97] width 626 height 20
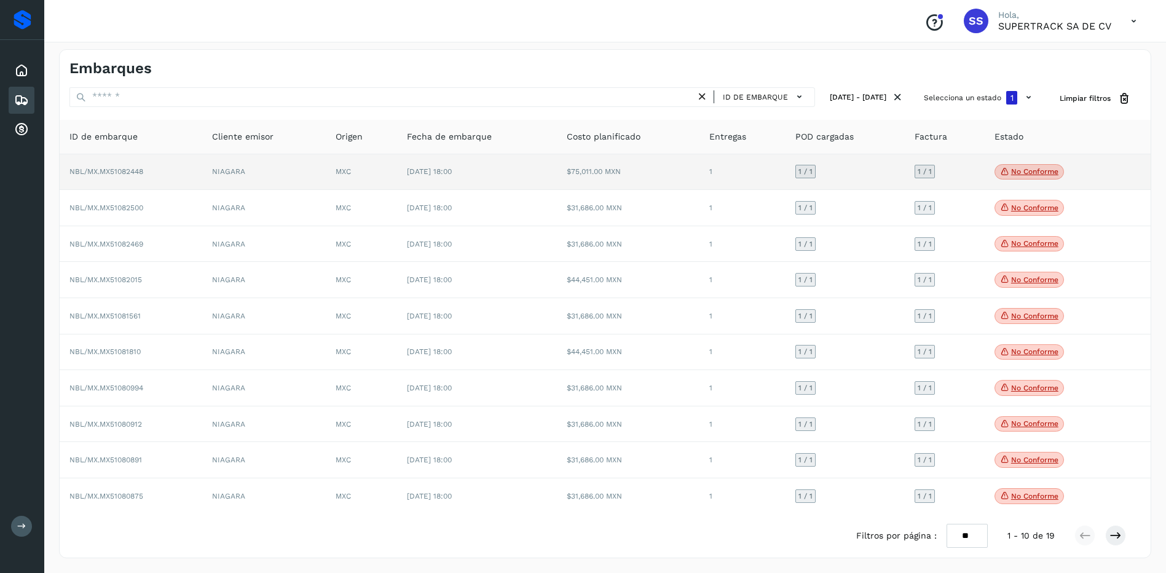
click at [1031, 168] on p "No conforme" at bounding box center [1034, 171] width 47 height 9
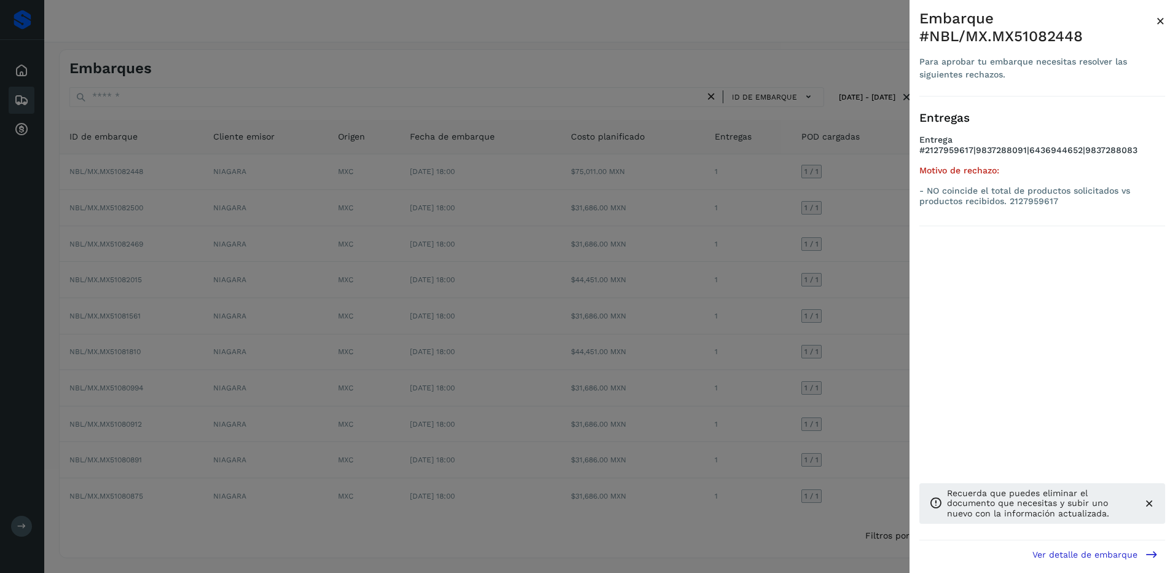
click at [815, 254] on div at bounding box center [587, 286] width 1175 height 573
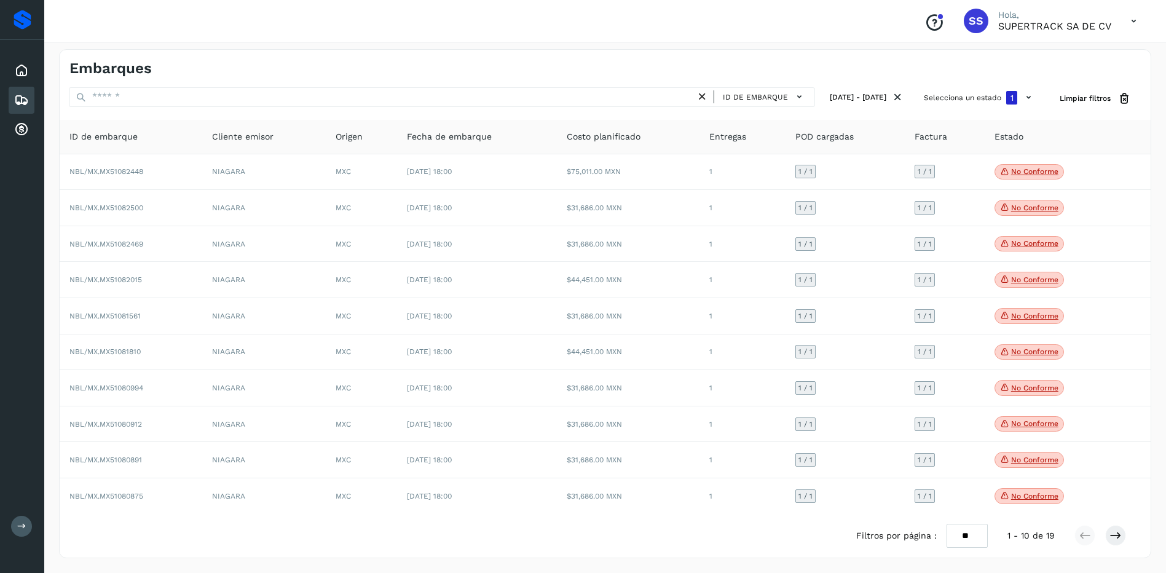
click at [696, 96] on icon at bounding box center [702, 96] width 13 height 13
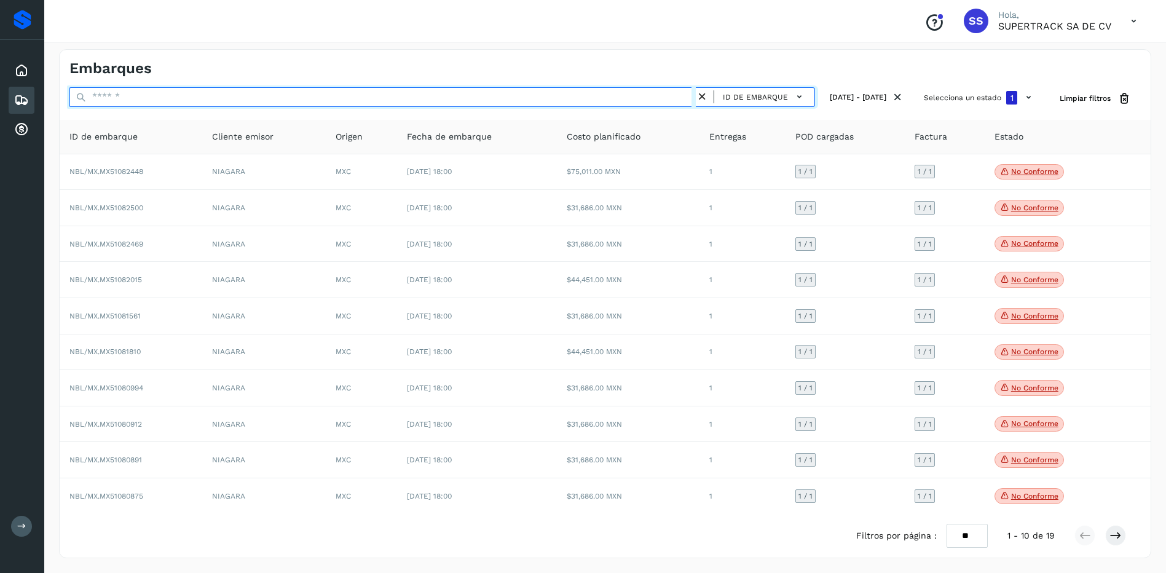
click at [134, 96] on input "text" at bounding box center [382, 97] width 626 height 20
click at [131, 101] on input "text" at bounding box center [382, 97] width 626 height 20
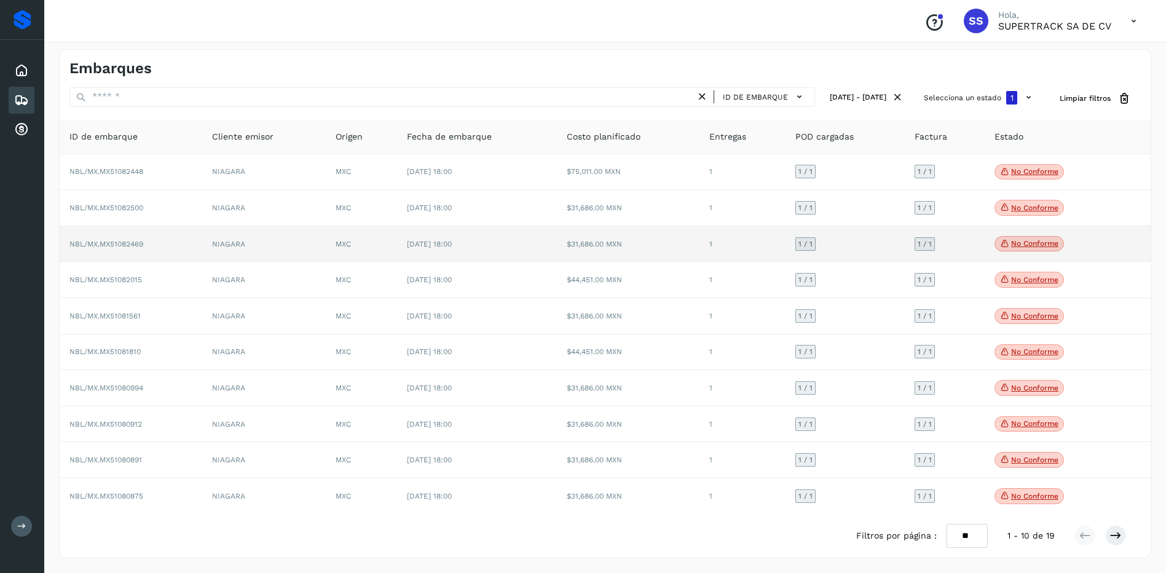
click at [374, 255] on td "MXC" at bounding box center [361, 244] width 71 height 36
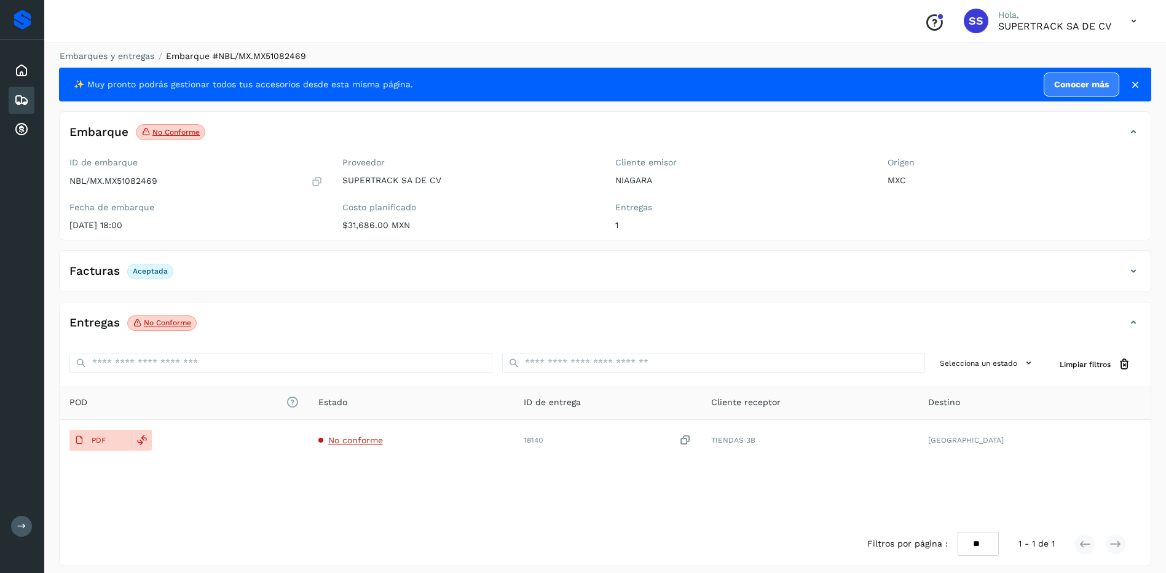
scroll to position [6, 0]
